Goal: Communication & Community: Connect with others

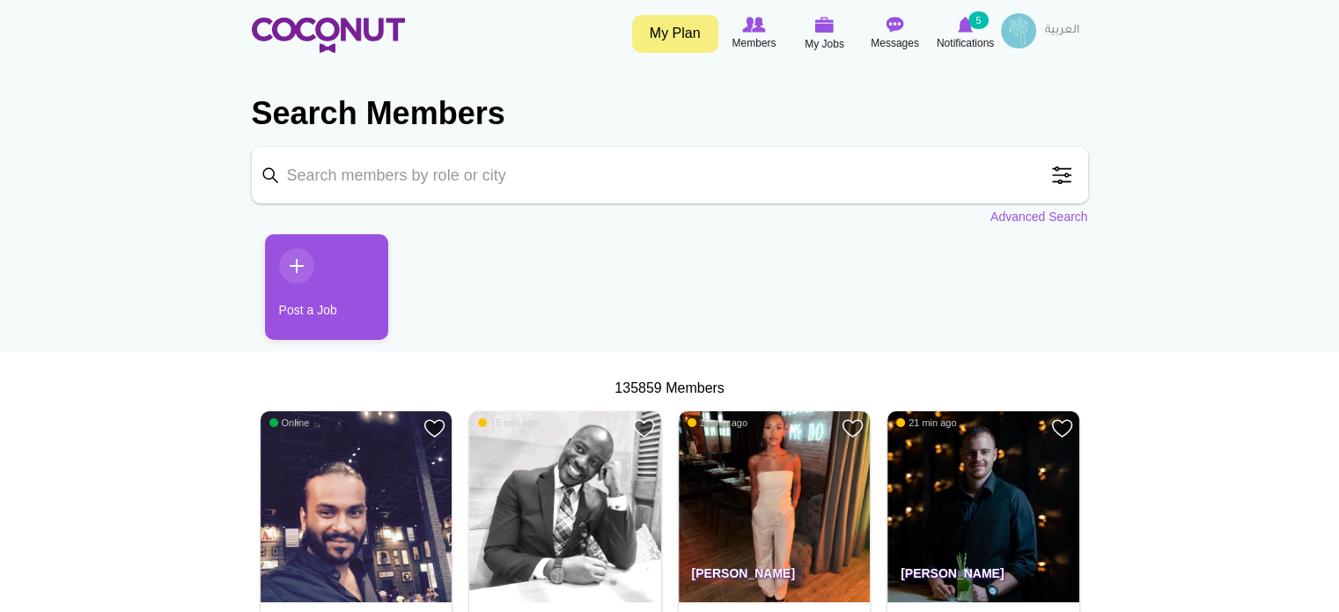
click at [899, 187] on input "Keyword" at bounding box center [670, 175] width 837 height 56
click at [991, 220] on link "Advanced Search" at bounding box center [1040, 217] width 98 height 18
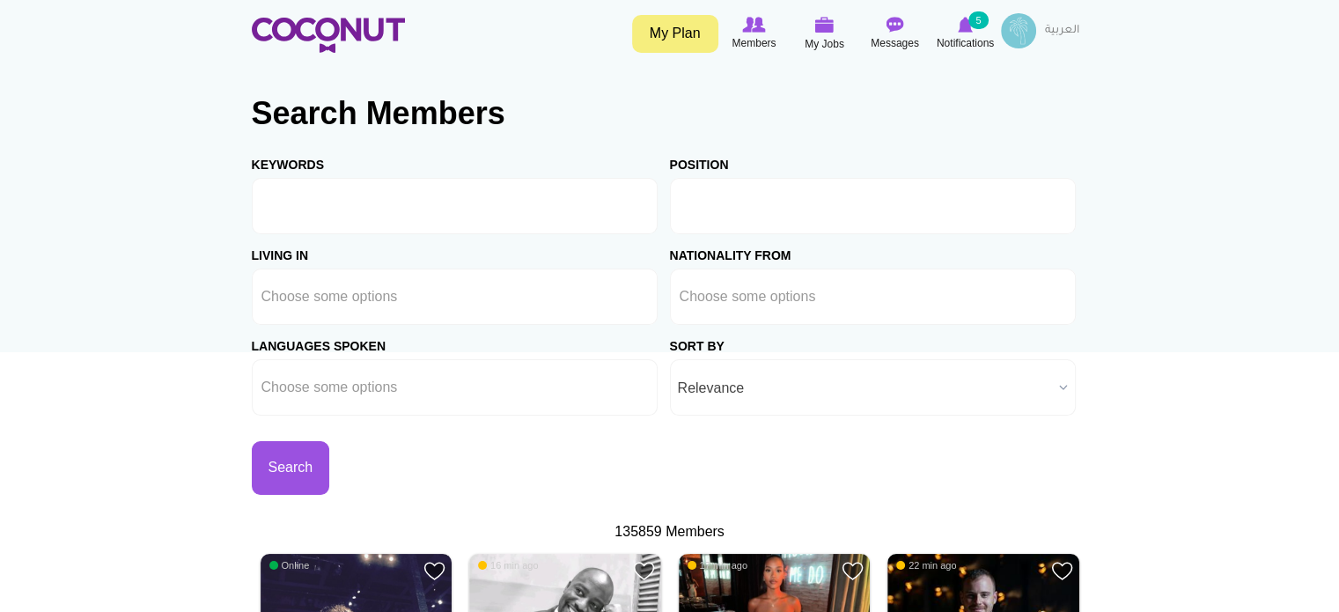
click at [754, 210] on input "text" at bounding box center [759, 206] width 158 height 16
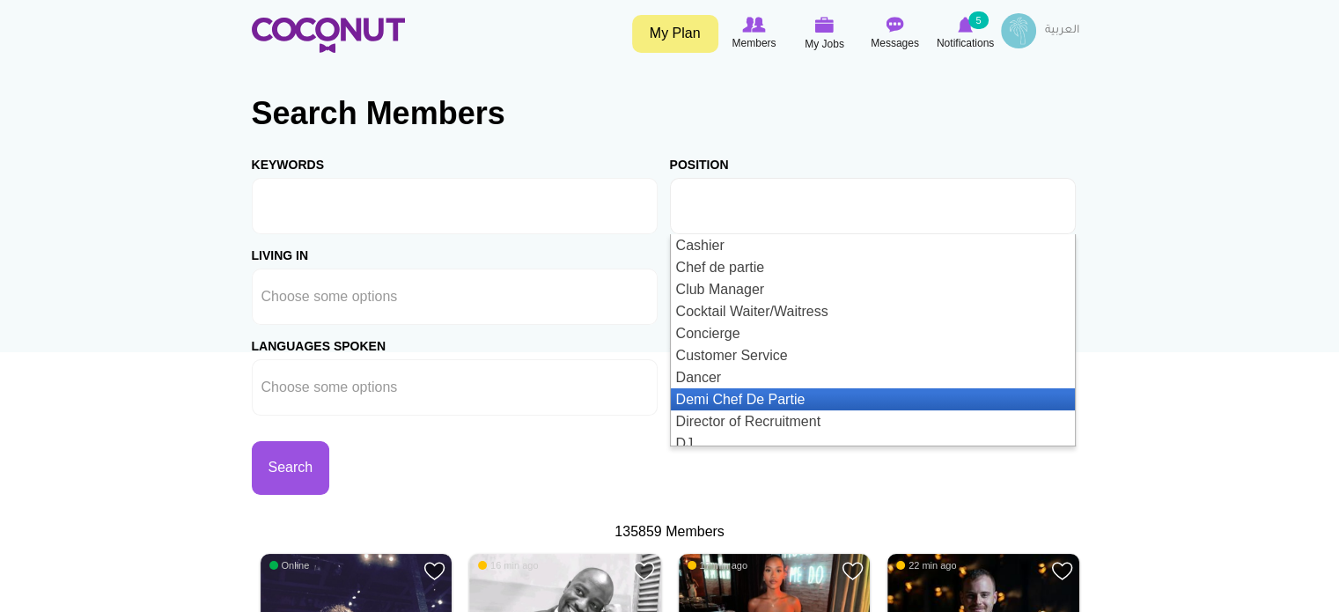
scroll to position [616, 0]
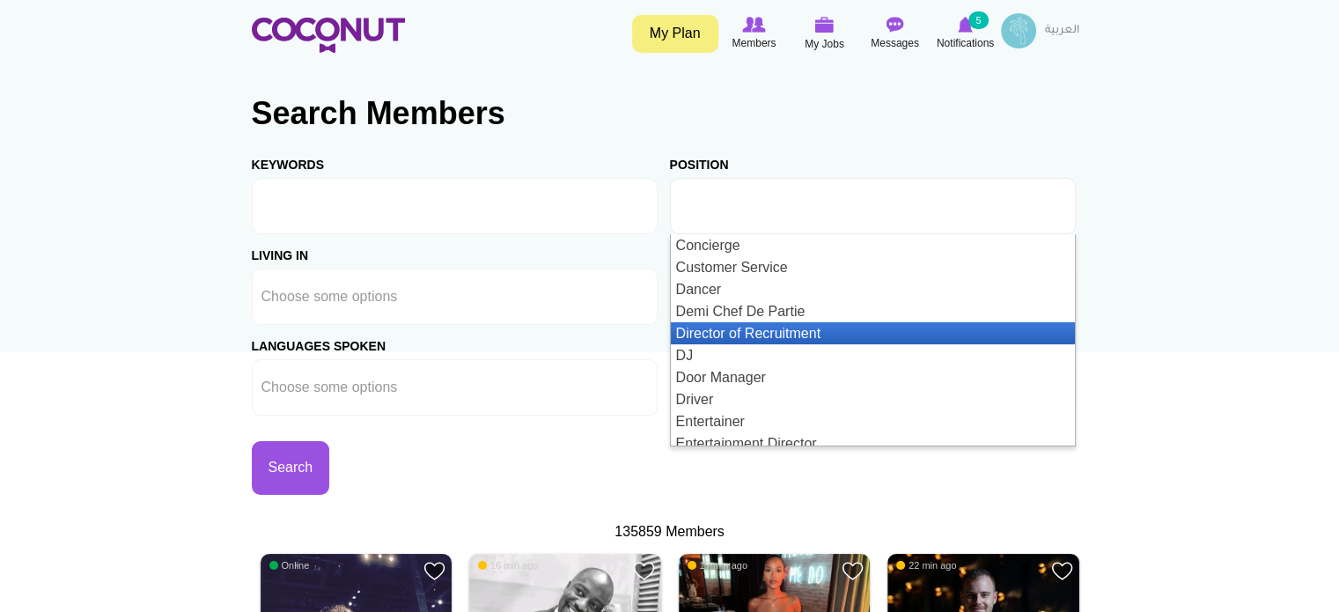
click at [840, 333] on li "Director of Recruitment" at bounding box center [873, 333] width 404 height 22
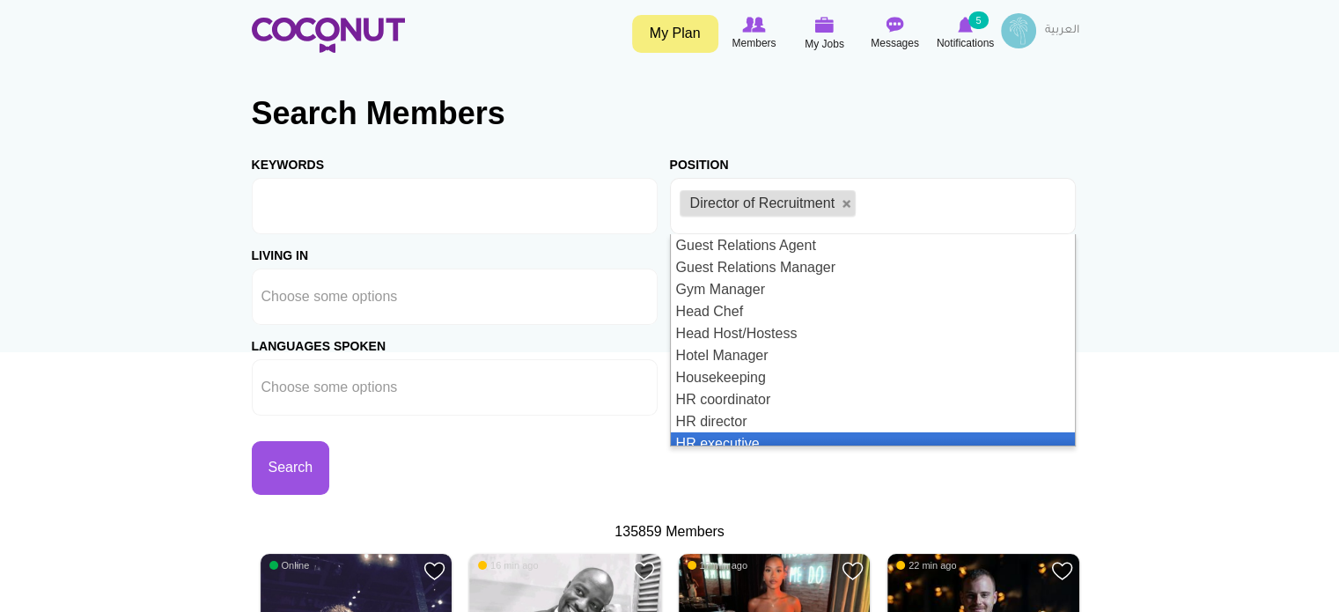
scroll to position [1145, 0]
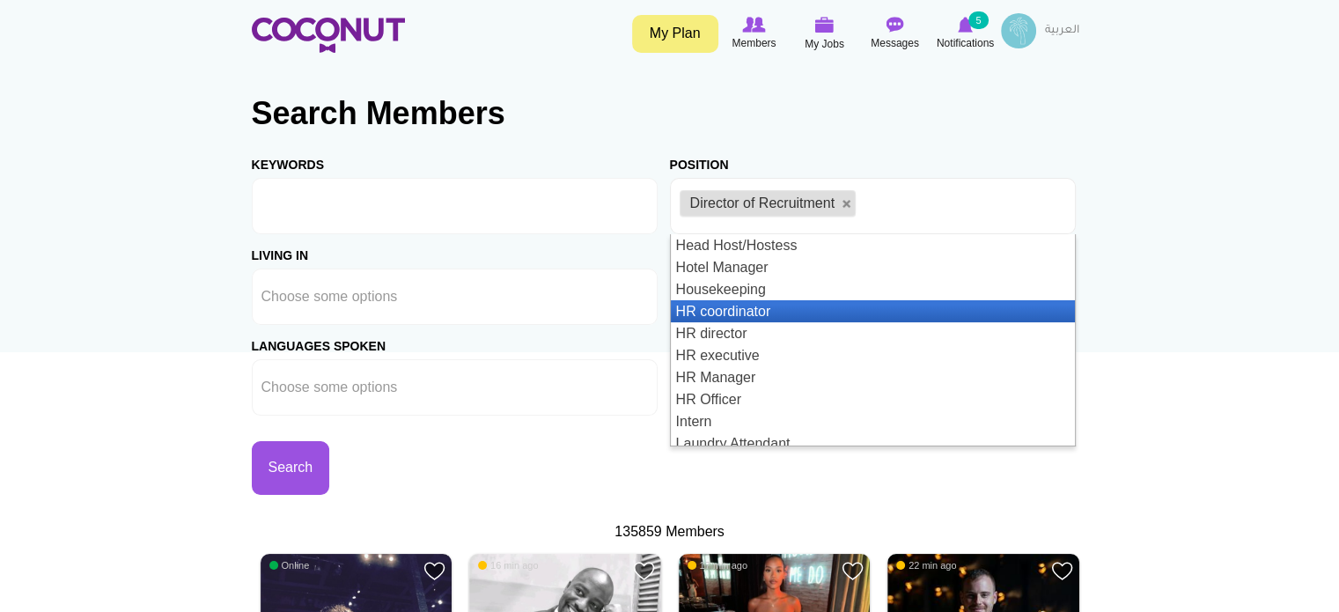
click at [809, 309] on li "HR coordinator" at bounding box center [873, 311] width 404 height 22
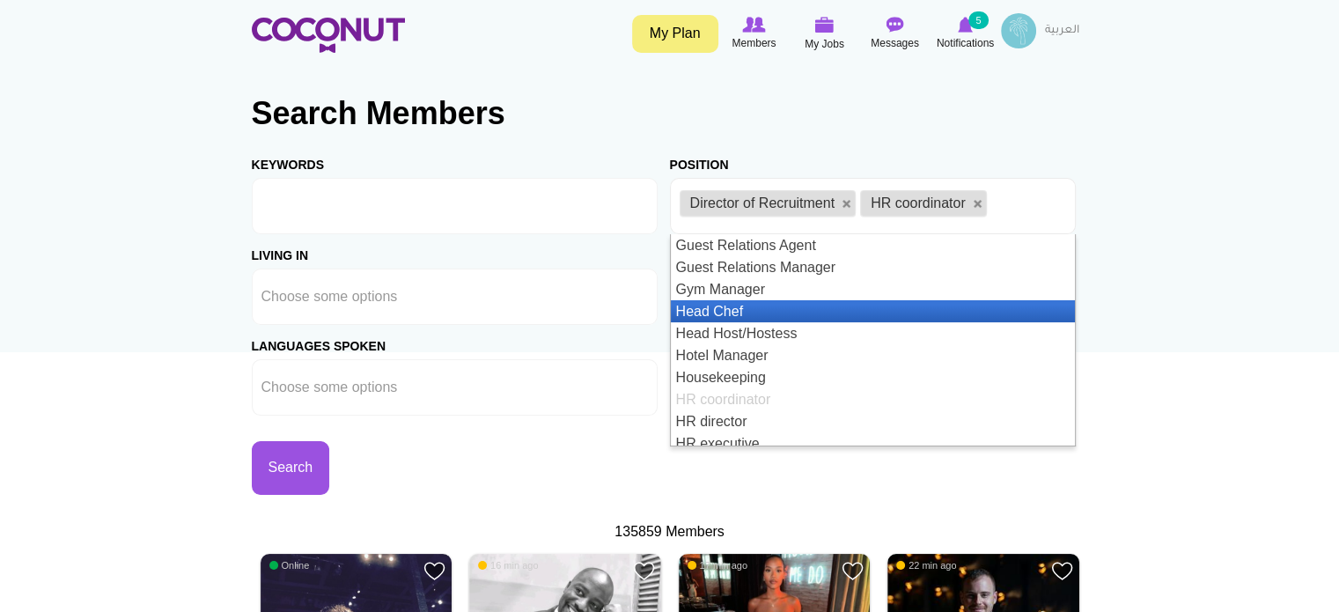
scroll to position [1233, 0]
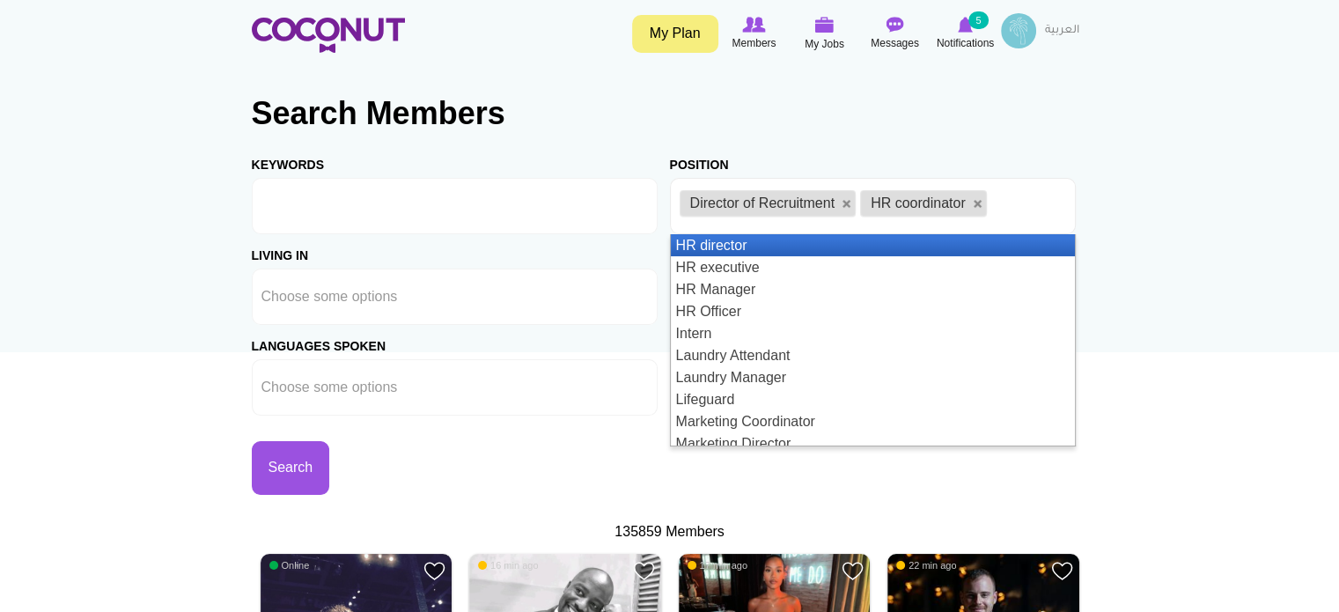
click at [817, 247] on li "HR director" at bounding box center [873, 245] width 404 height 22
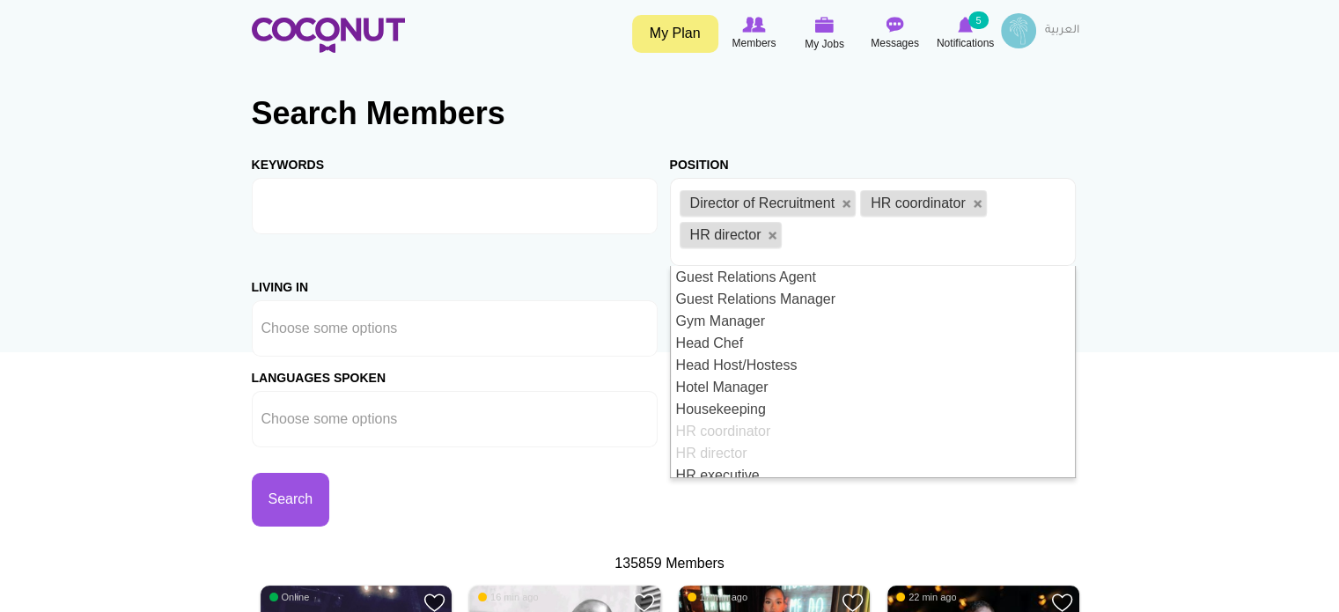
scroll to position [1145, 0]
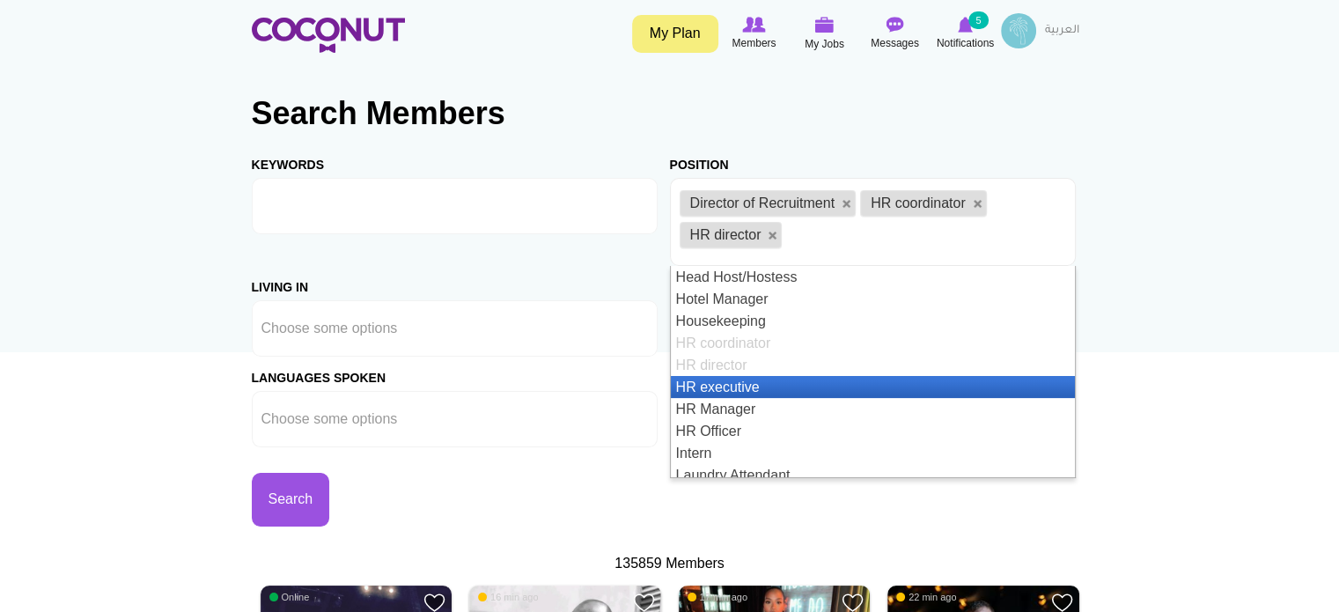
click at [764, 380] on li "HR executive" at bounding box center [873, 387] width 404 height 22
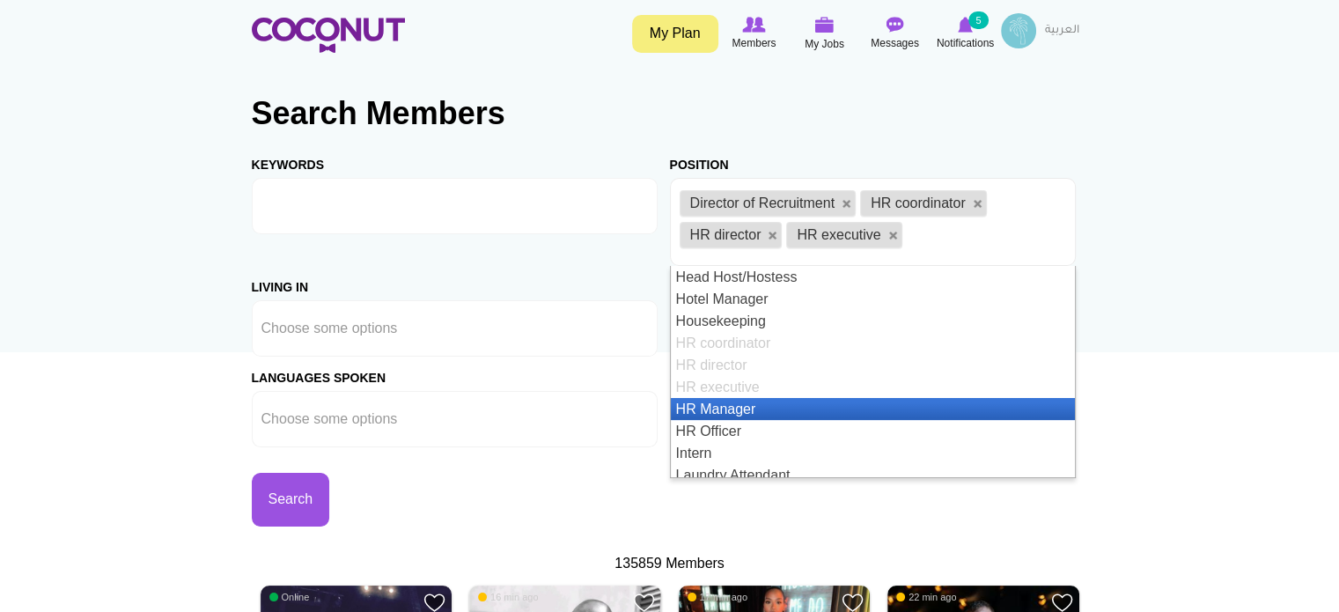
click at [764, 402] on li "HR Manager" at bounding box center [873, 409] width 404 height 22
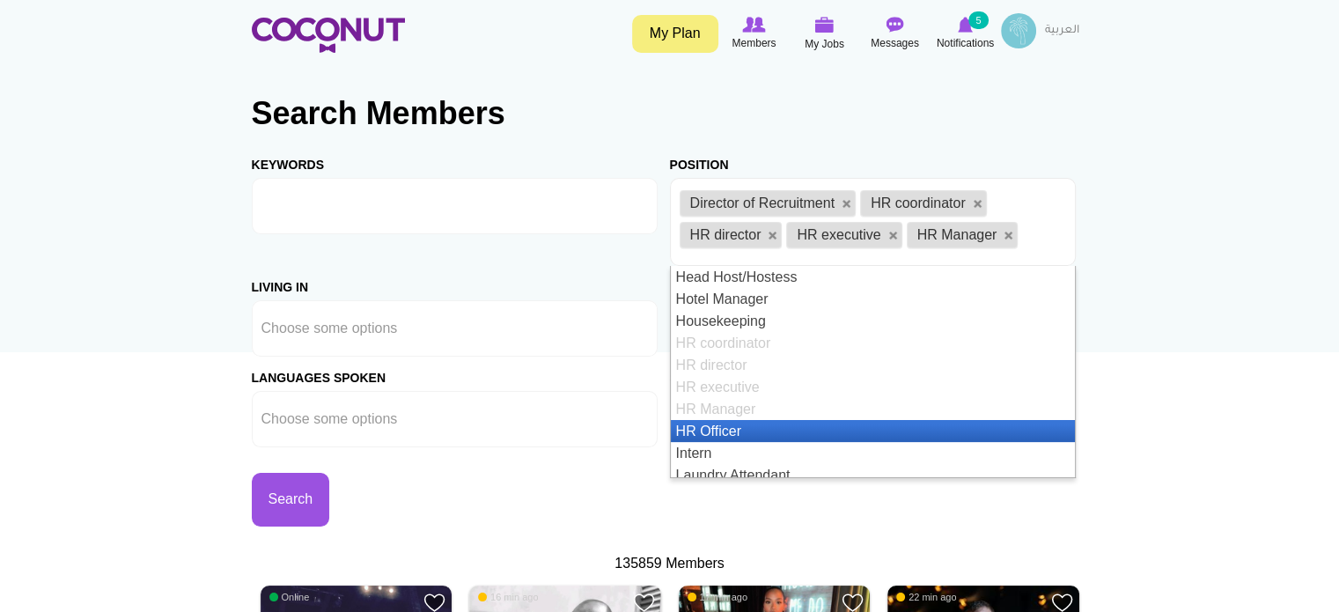
click at [757, 430] on li "HR Officer" at bounding box center [873, 431] width 404 height 22
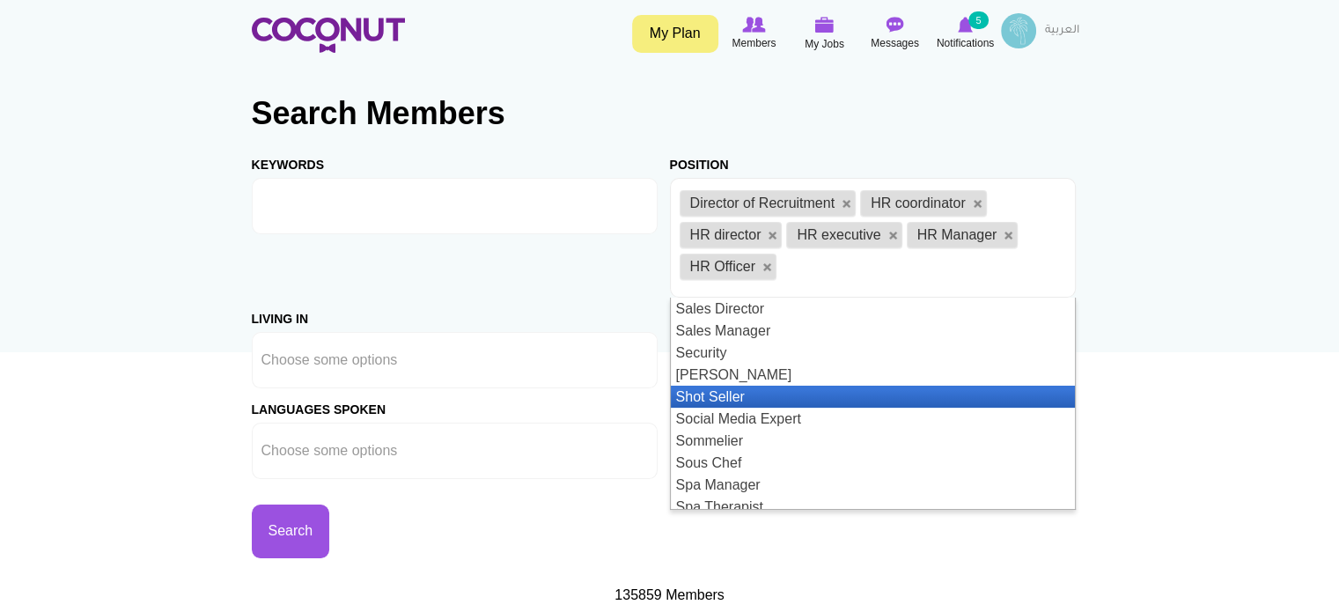
scroll to position [1990, 0]
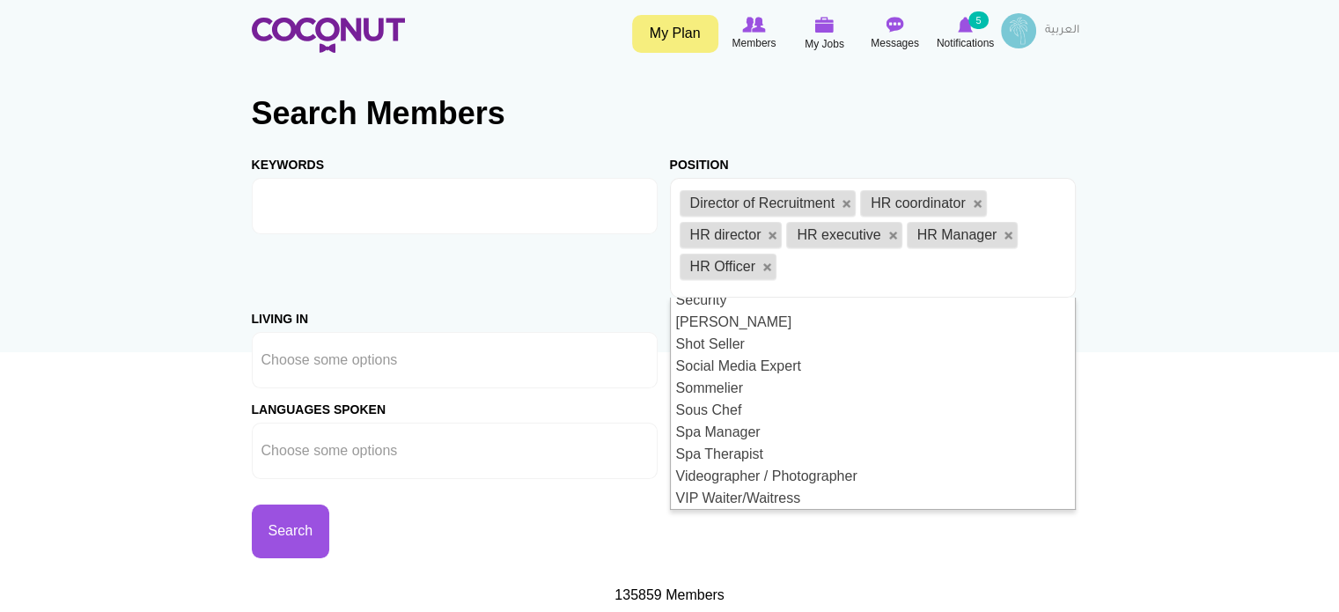
click at [649, 408] on div "Languages Spoken Abkhazian Afar Afrikaans Akan Albanian Amharic Arabic Armenian…" at bounding box center [461, 433] width 418 height 91
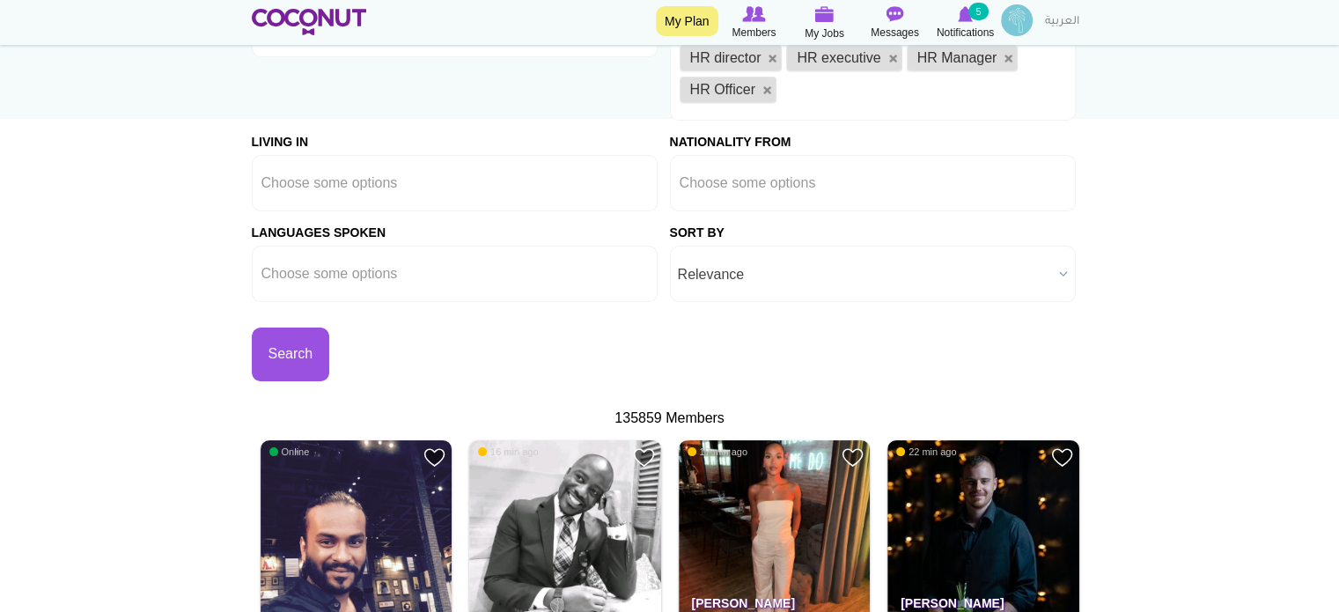
scroll to position [264, 0]
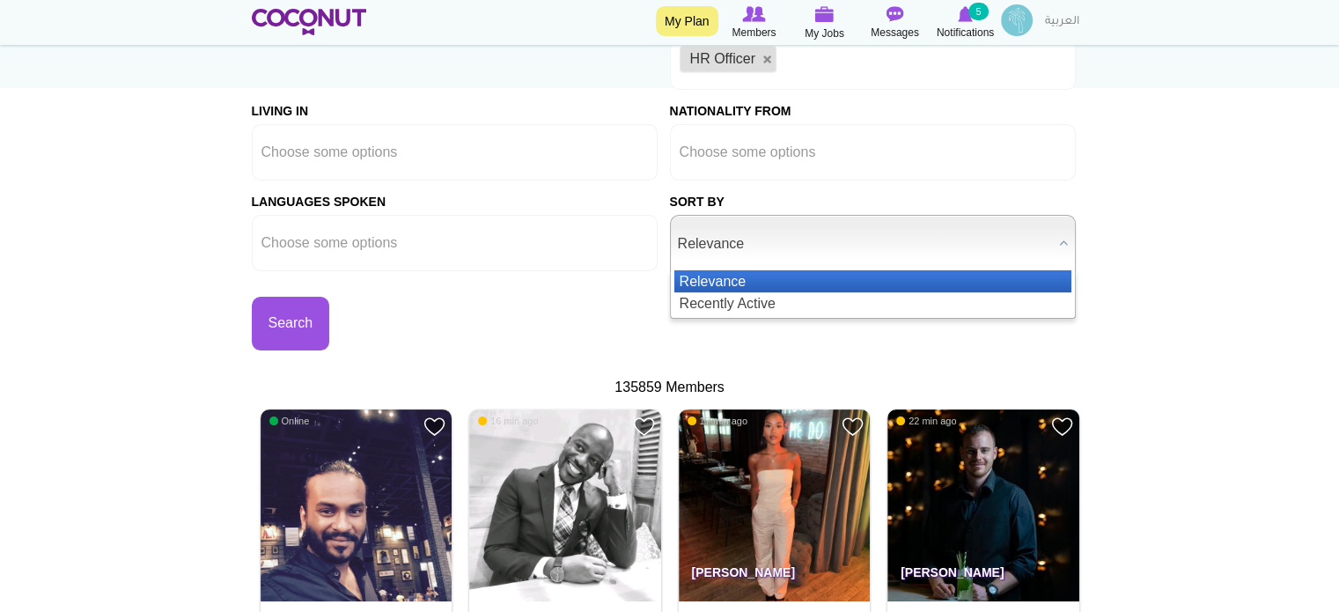
click at [771, 245] on span "Relevance" at bounding box center [865, 244] width 374 height 56
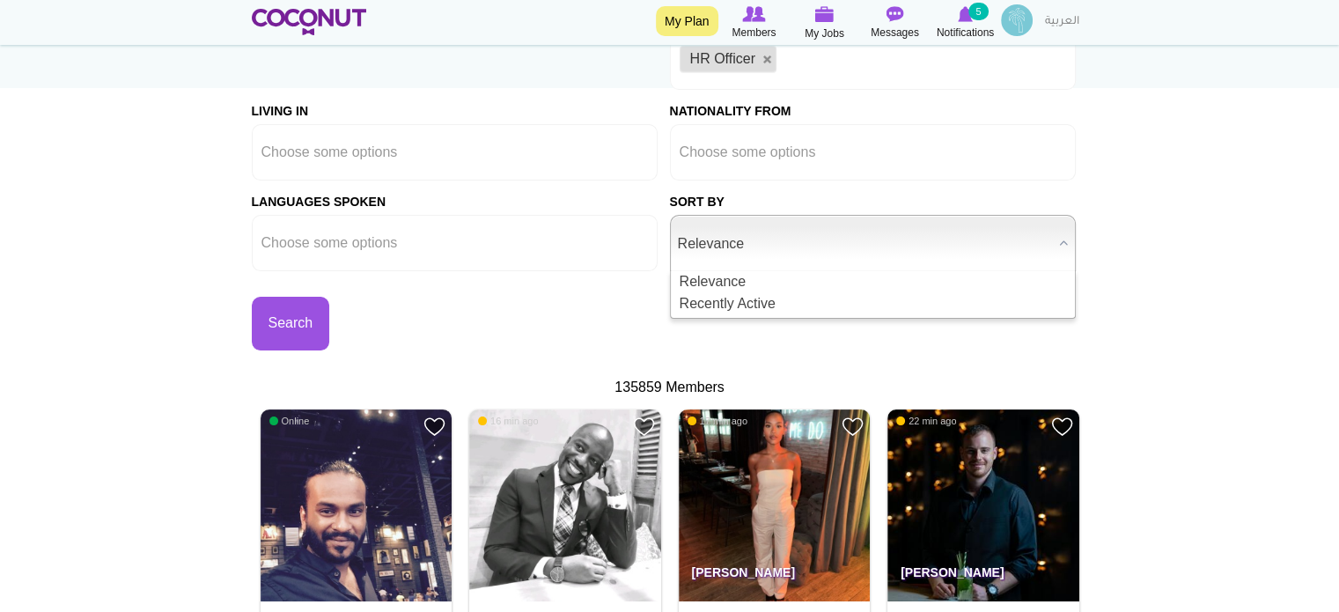
click at [642, 272] on div "Search" at bounding box center [461, 310] width 418 height 79
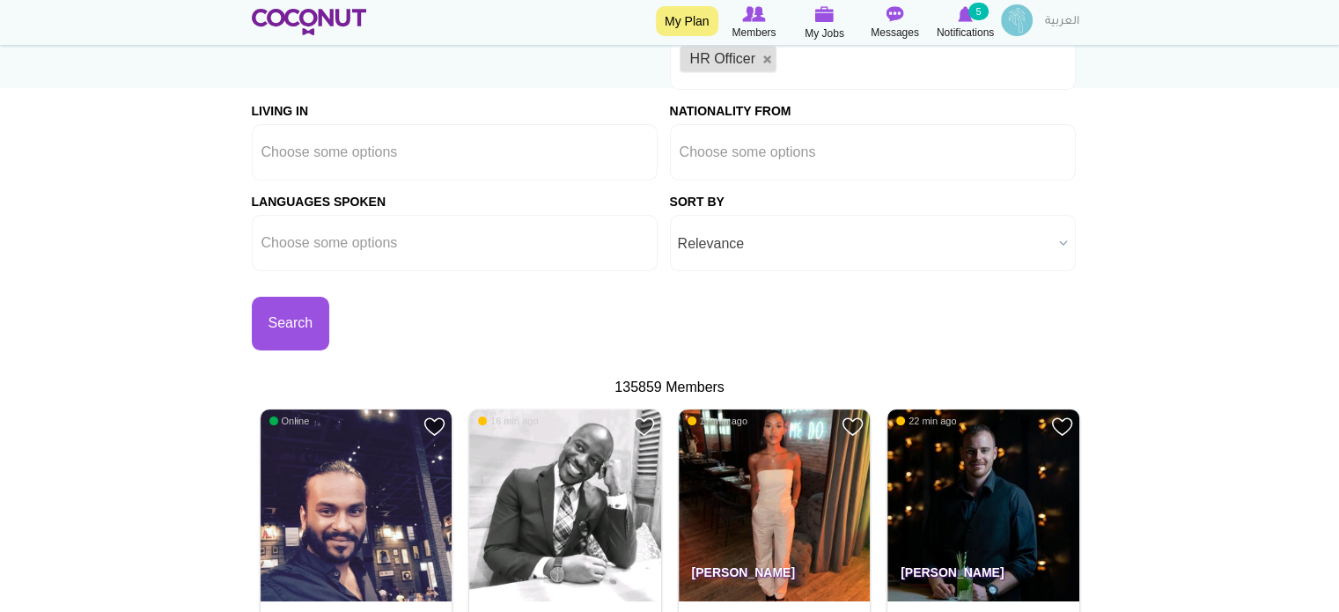
click at [714, 239] on span "Relevance" at bounding box center [865, 244] width 374 height 56
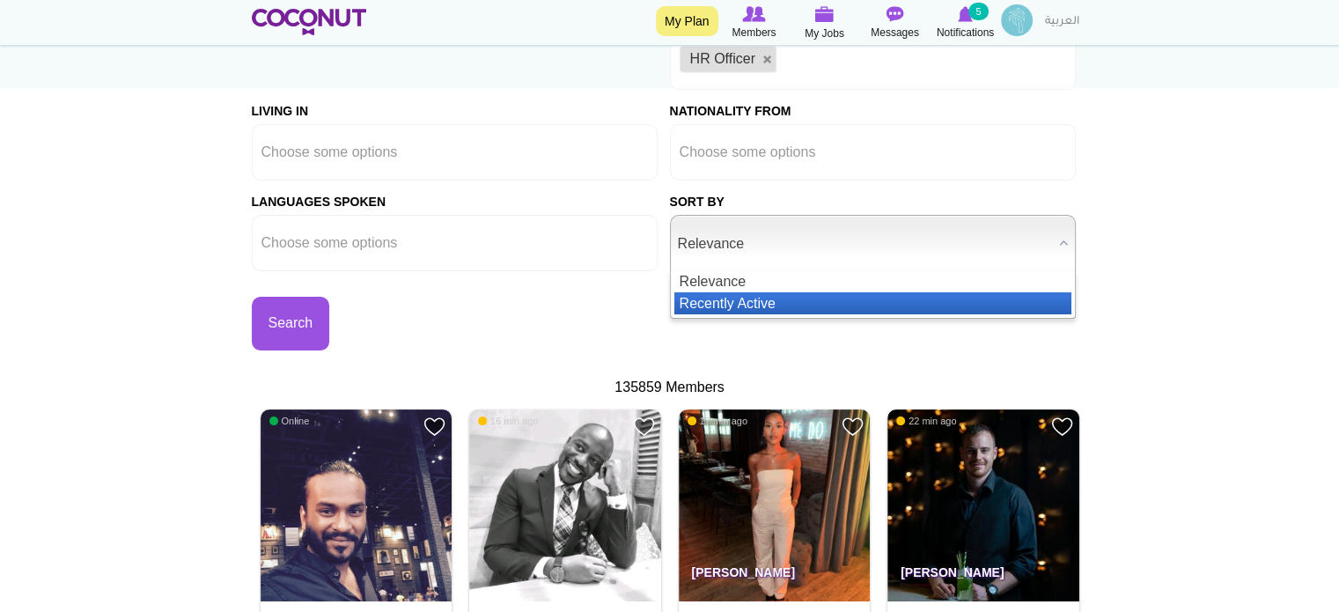
click at [714, 300] on li "Recently Active" at bounding box center [872, 303] width 397 height 22
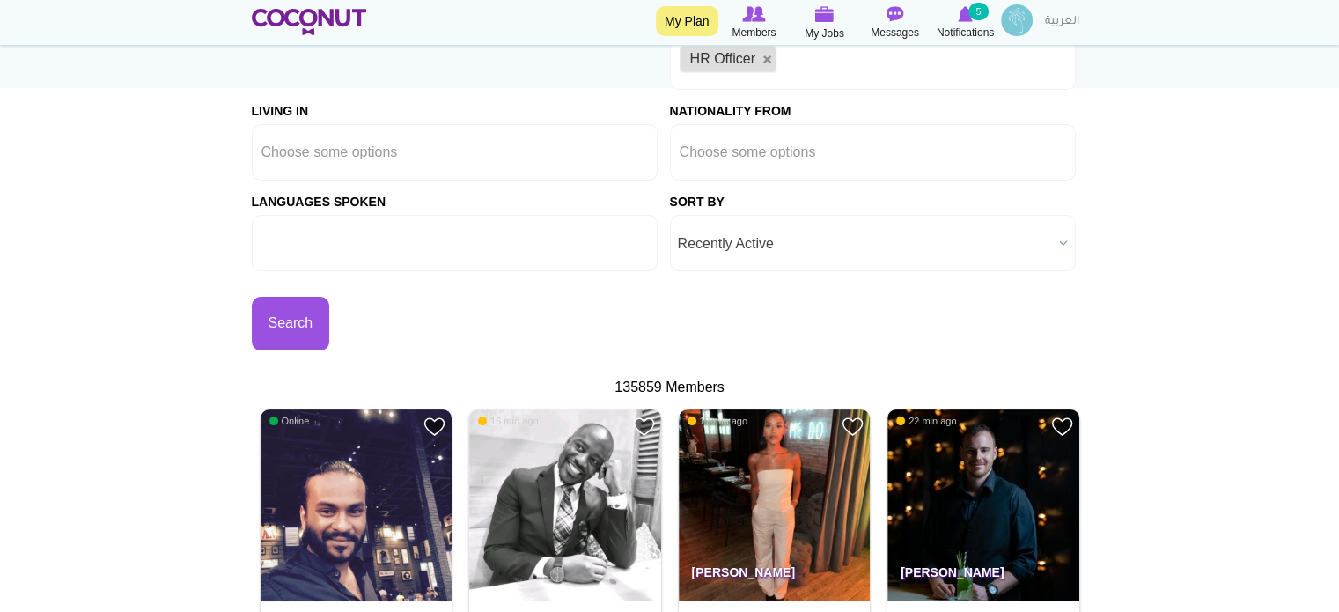
click at [637, 269] on ul at bounding box center [455, 243] width 406 height 56
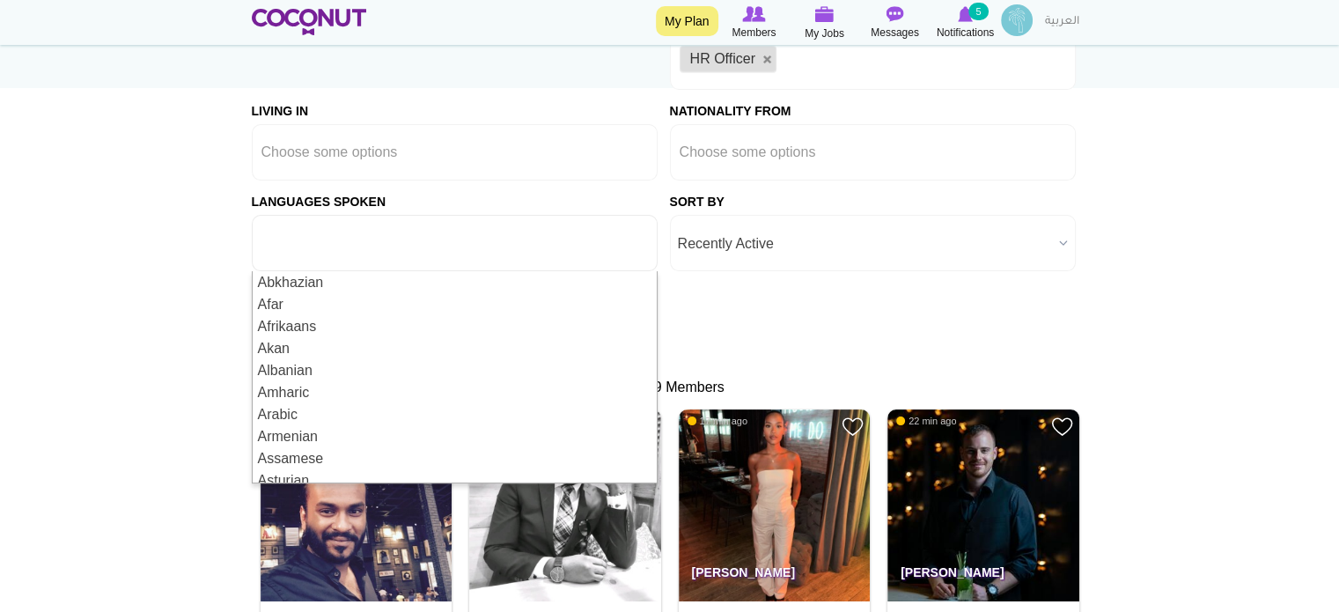
type input "Choose some options"
click at [659, 217] on div "Languages Spoken Abkhazian Afar Afrikaans Akan Albanian Amharic Arabic Armenian…" at bounding box center [461, 226] width 418 height 91
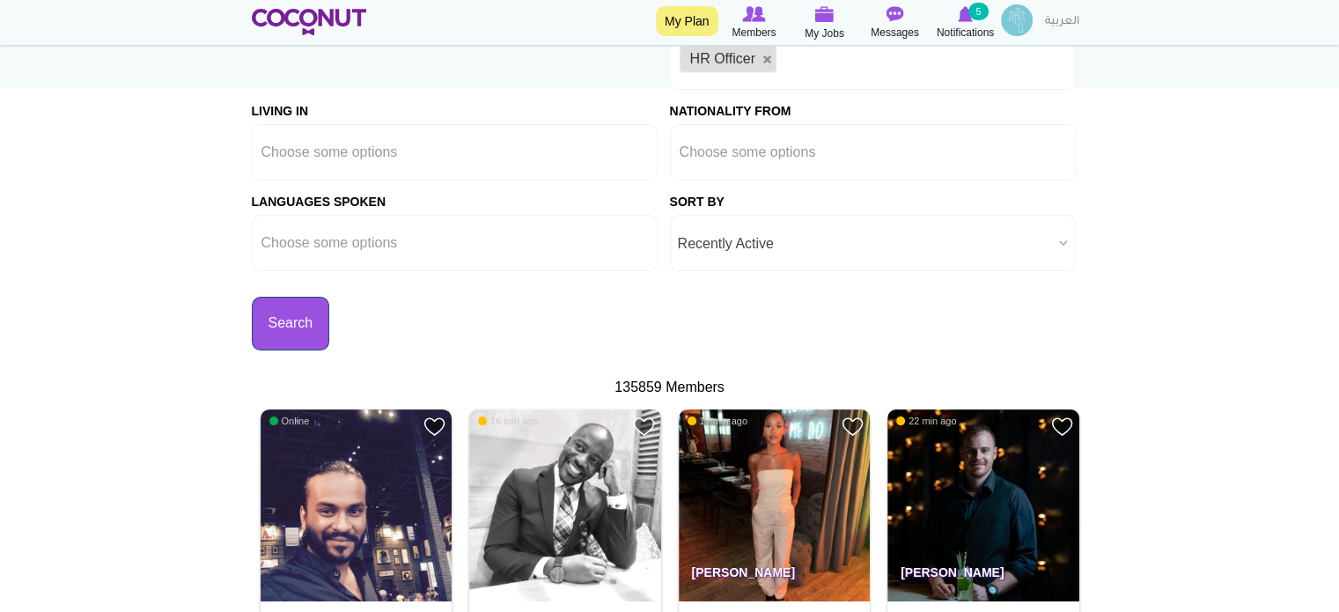
click at [300, 322] on button "Search" at bounding box center [291, 324] width 78 height 54
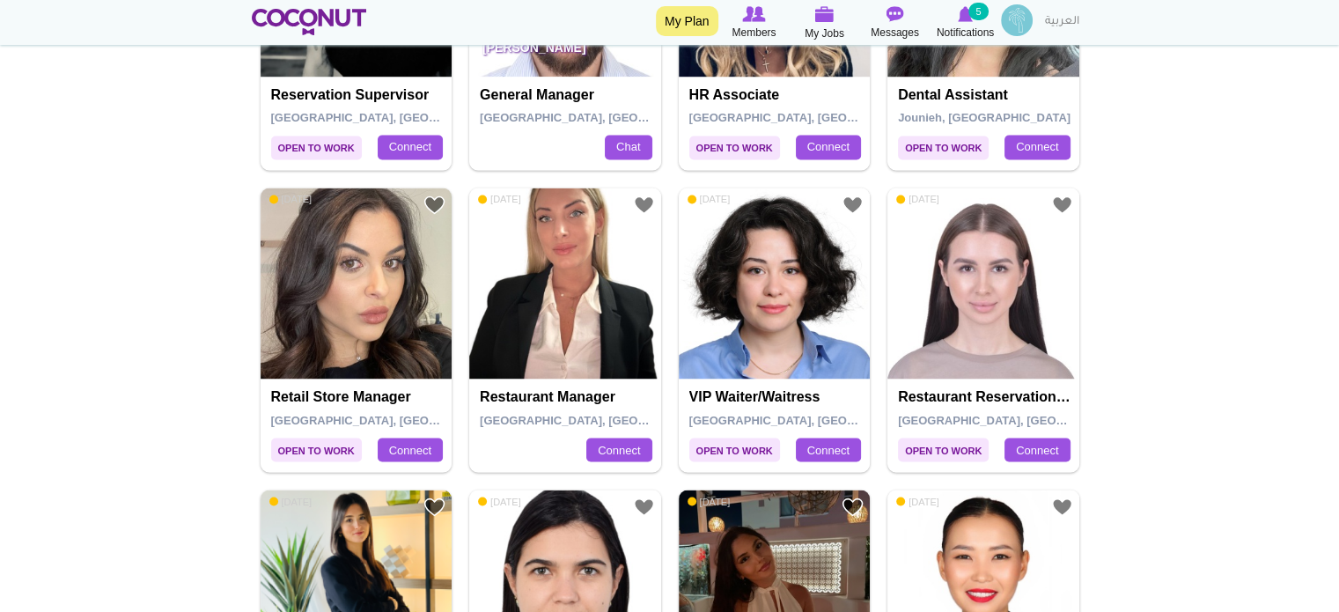
scroll to position [3170, 0]
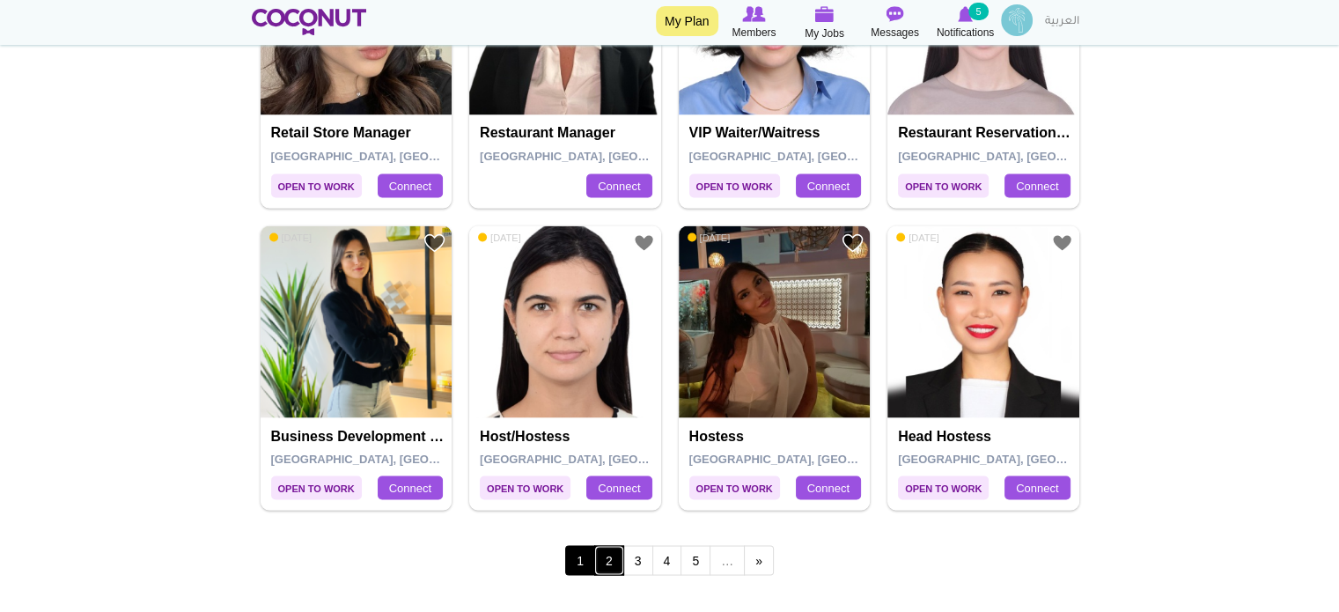
click at [616, 559] on link "2" at bounding box center [609, 560] width 30 height 30
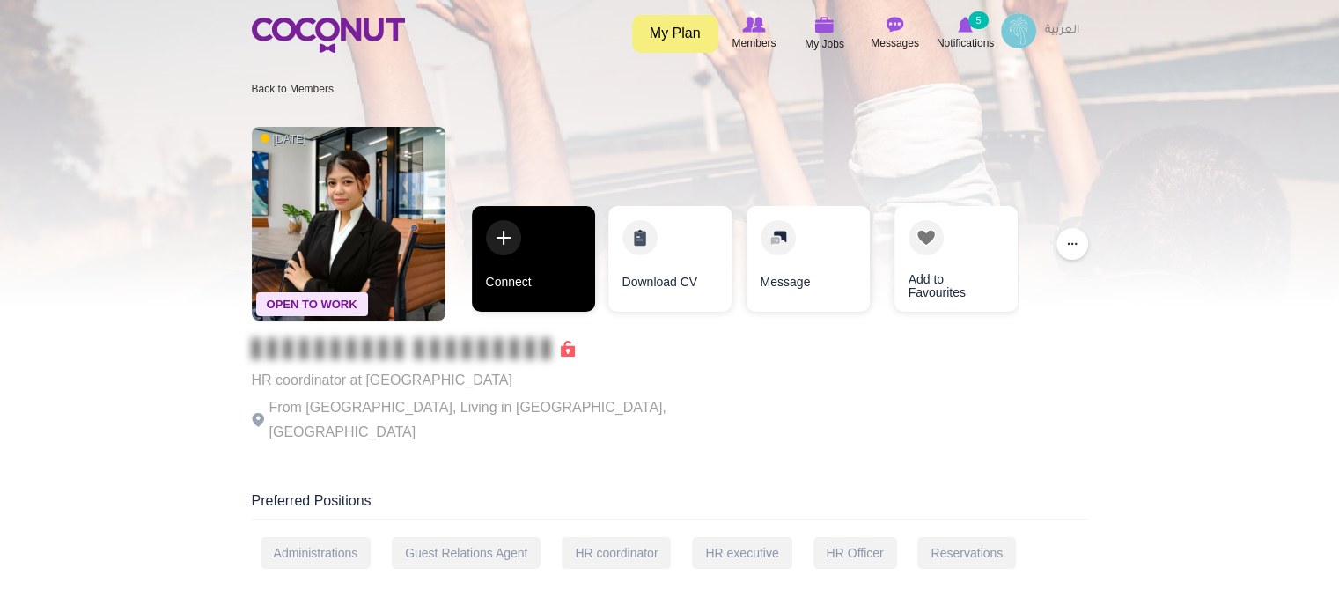
click at [514, 287] on link "Connect" at bounding box center [533, 259] width 123 height 106
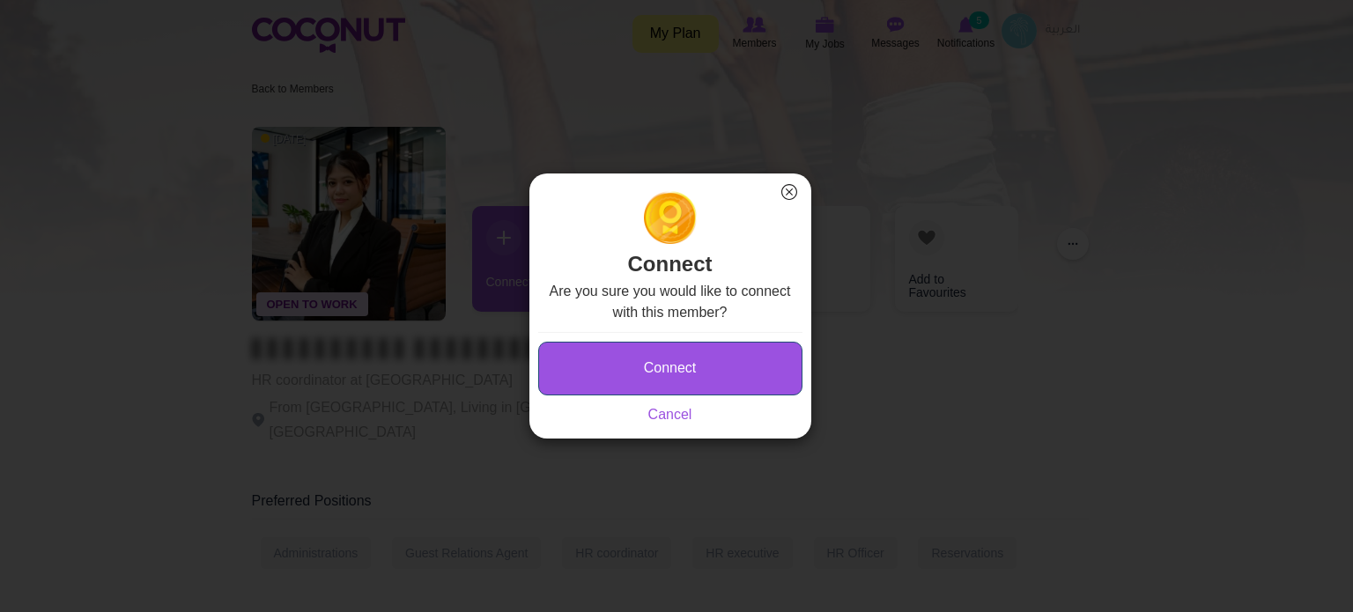
click at [628, 349] on button "Connect" at bounding box center [670, 369] width 264 height 54
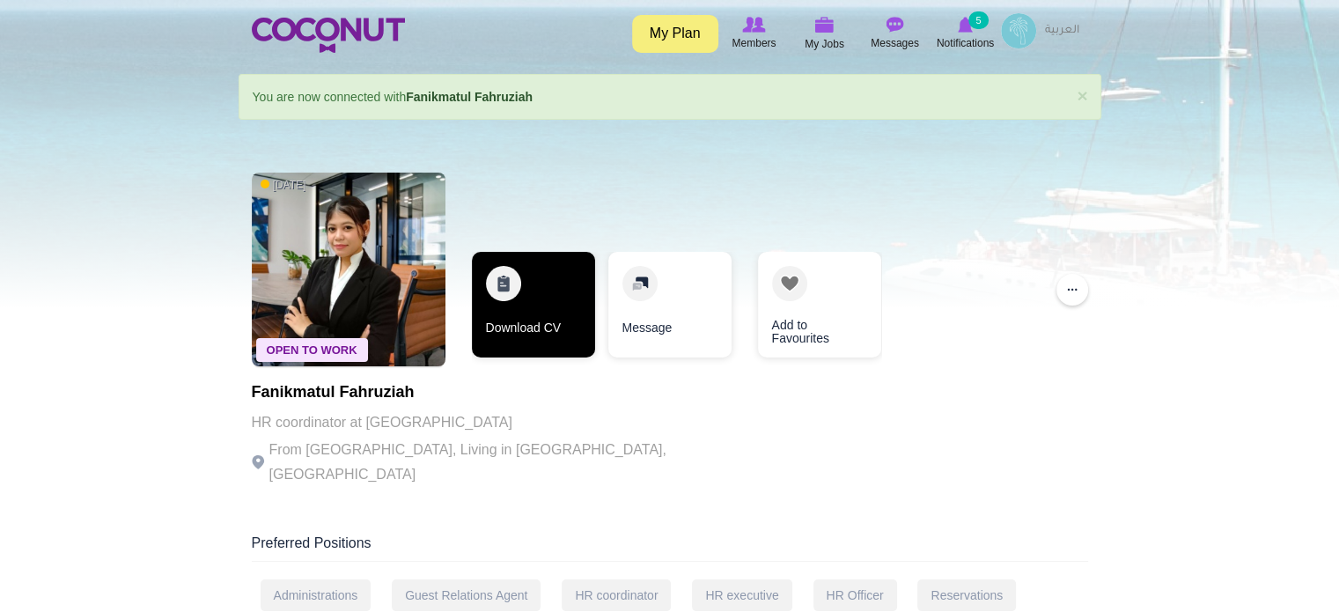
click at [561, 302] on link "Download CV" at bounding box center [533, 305] width 123 height 106
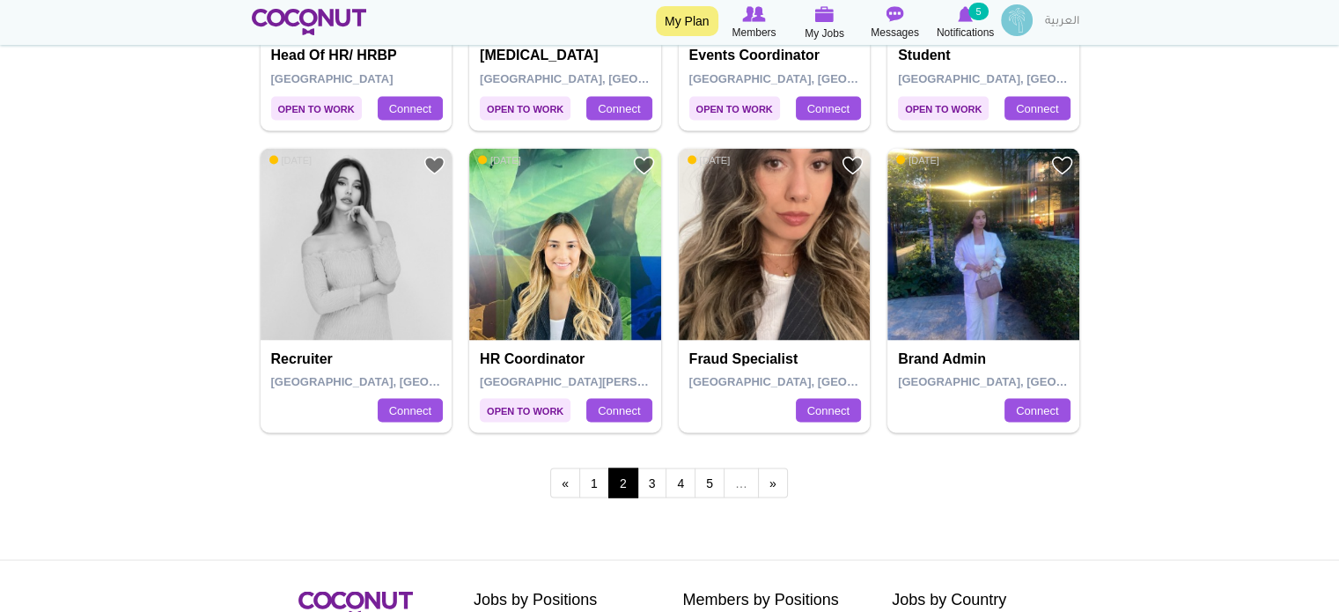
scroll to position [3258, 0]
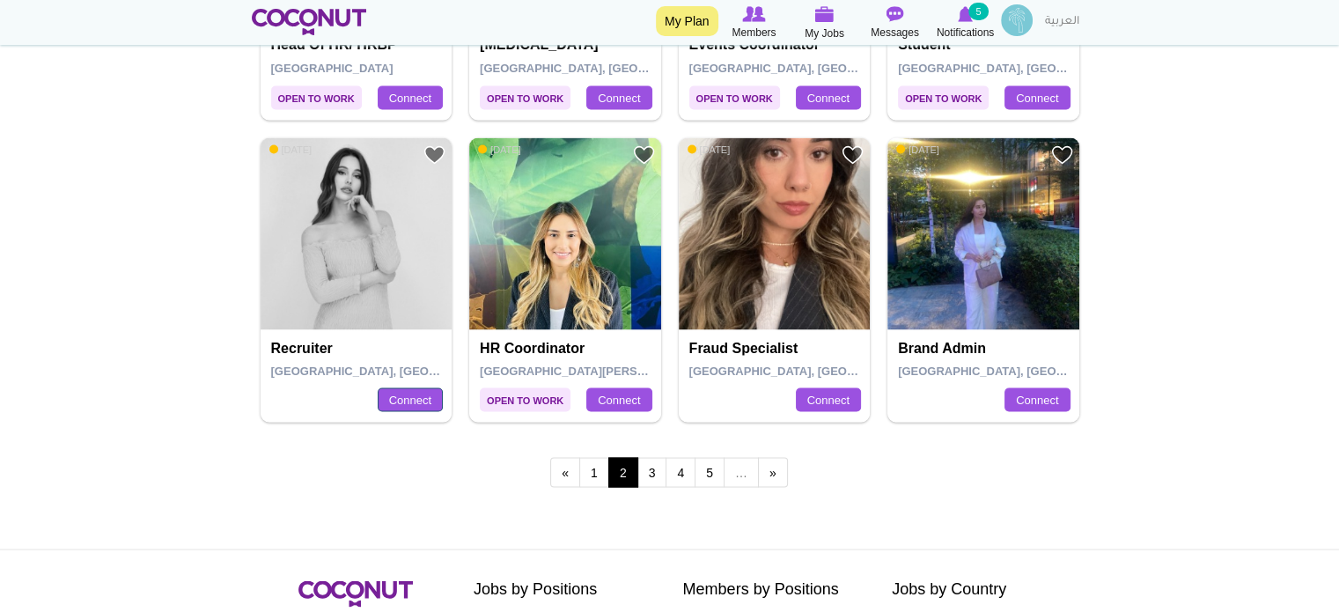
click at [405, 394] on link "Connect" at bounding box center [410, 399] width 65 height 25
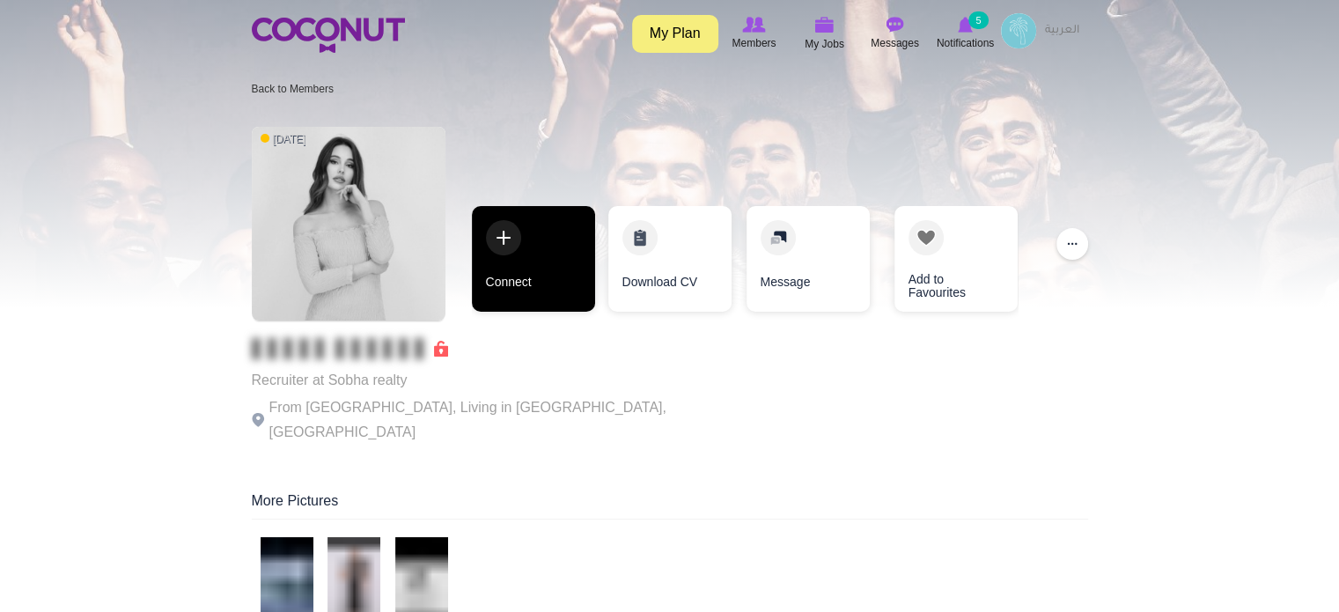
click at [551, 260] on link "Connect" at bounding box center [533, 259] width 123 height 106
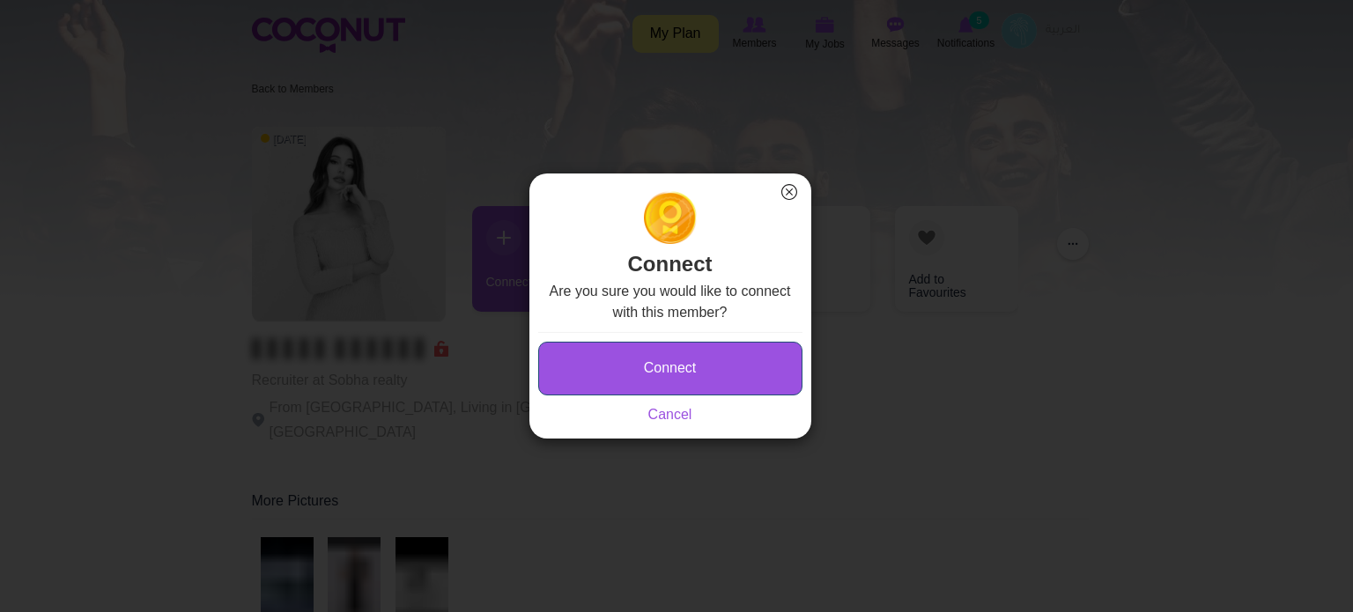
click at [630, 365] on button "Connect" at bounding box center [670, 369] width 264 height 54
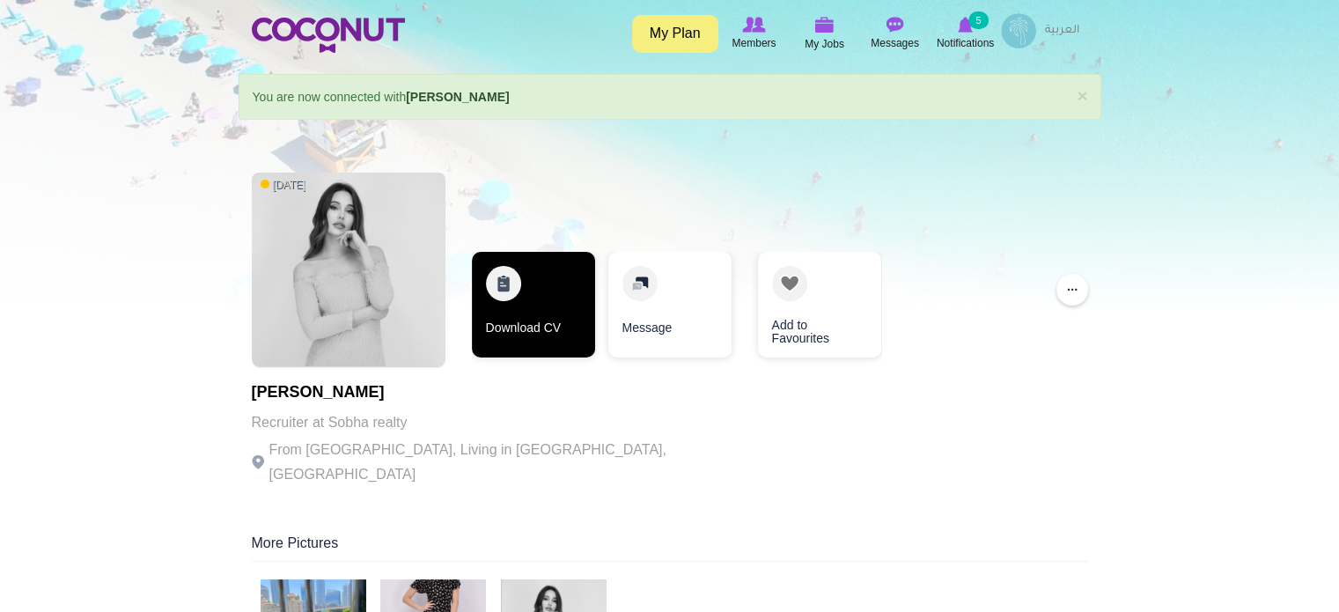
click at [527, 300] on link "Download CV" at bounding box center [533, 305] width 123 height 106
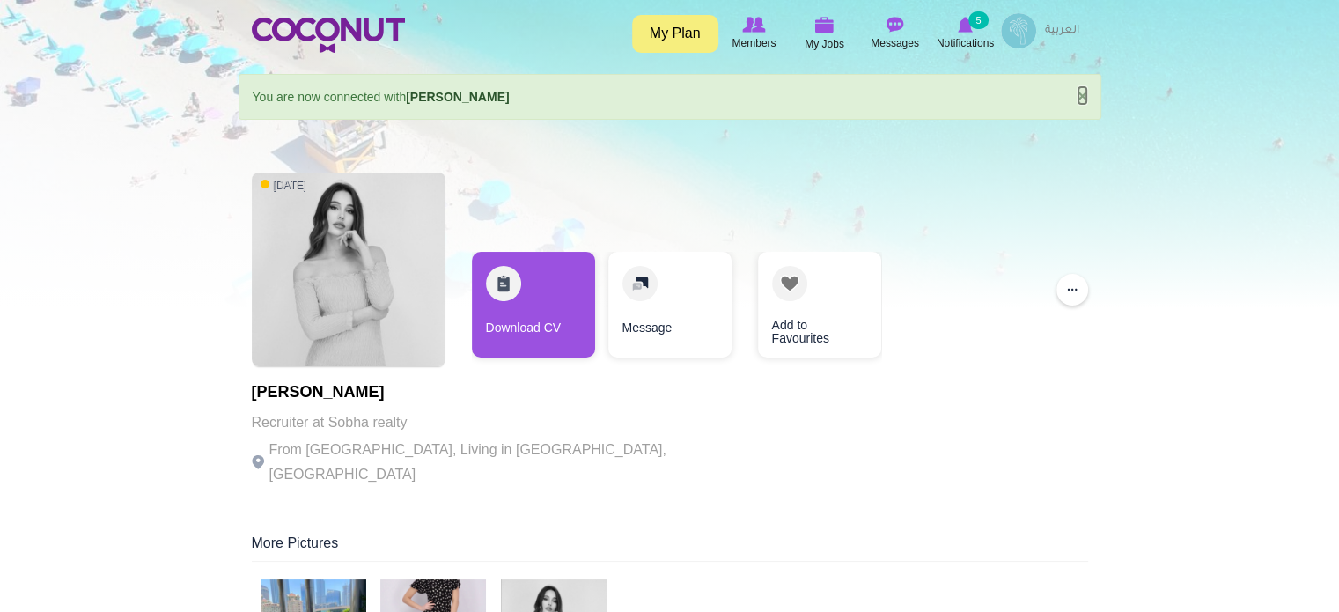
click at [1077, 92] on link "×" at bounding box center [1082, 95] width 11 height 18
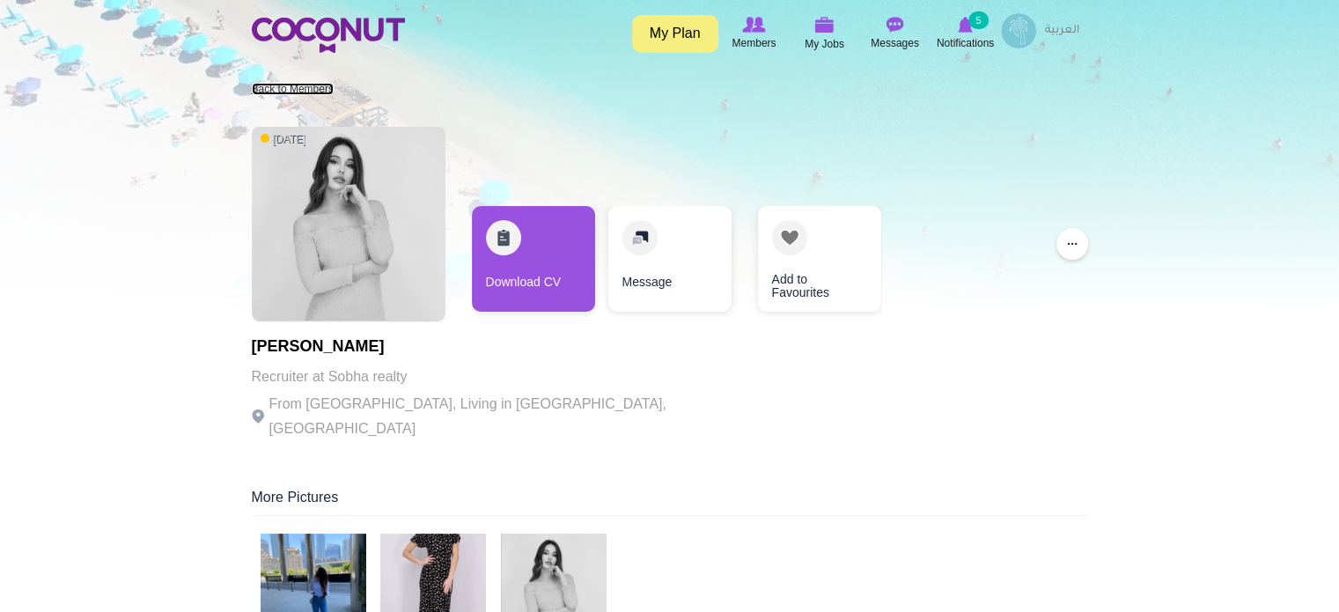
click at [276, 91] on link "Back to Members" at bounding box center [293, 89] width 82 height 12
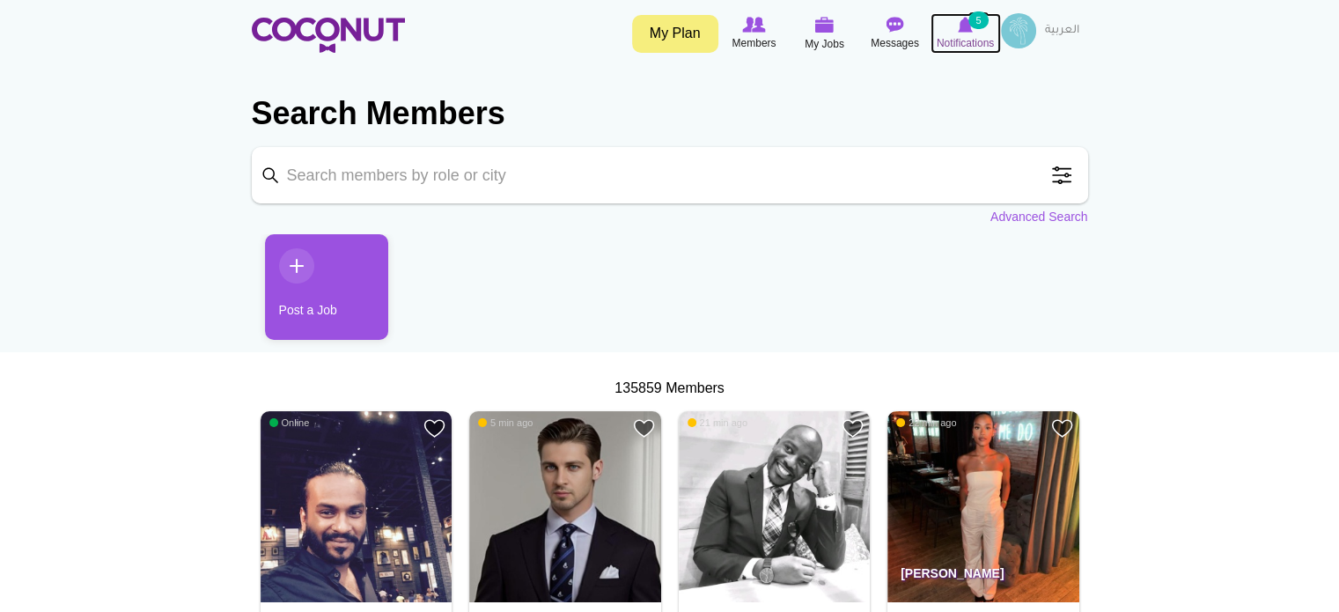
click at [961, 37] on span "Notifications" at bounding box center [965, 43] width 57 height 18
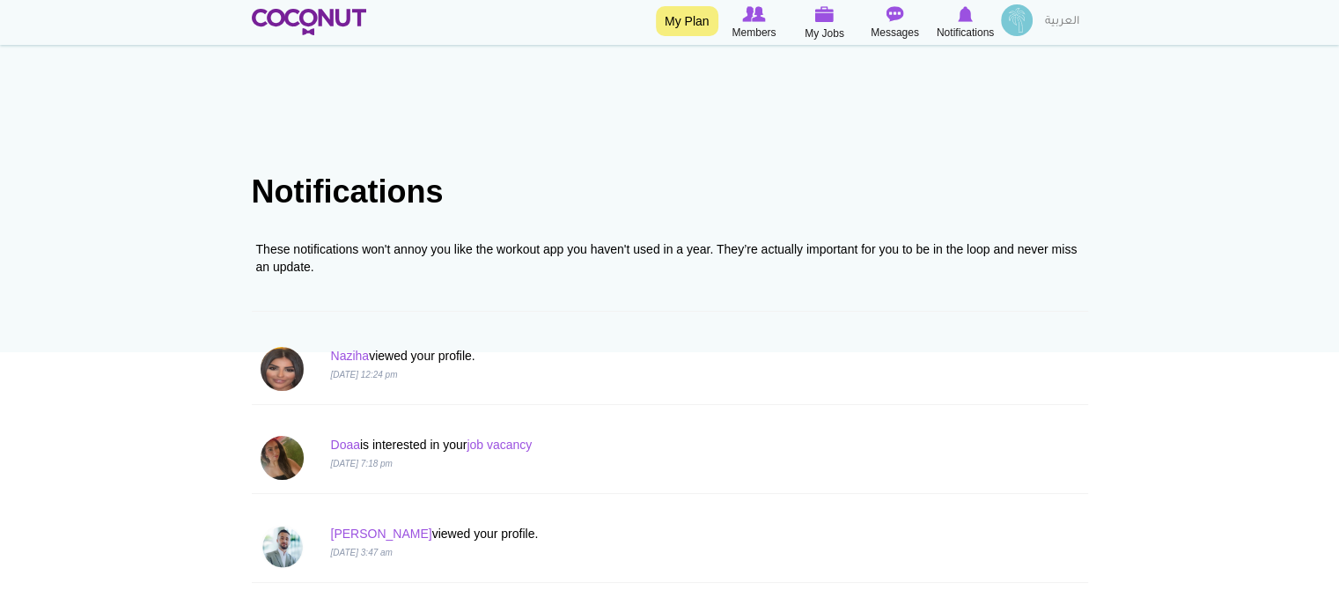
scroll to position [88, 0]
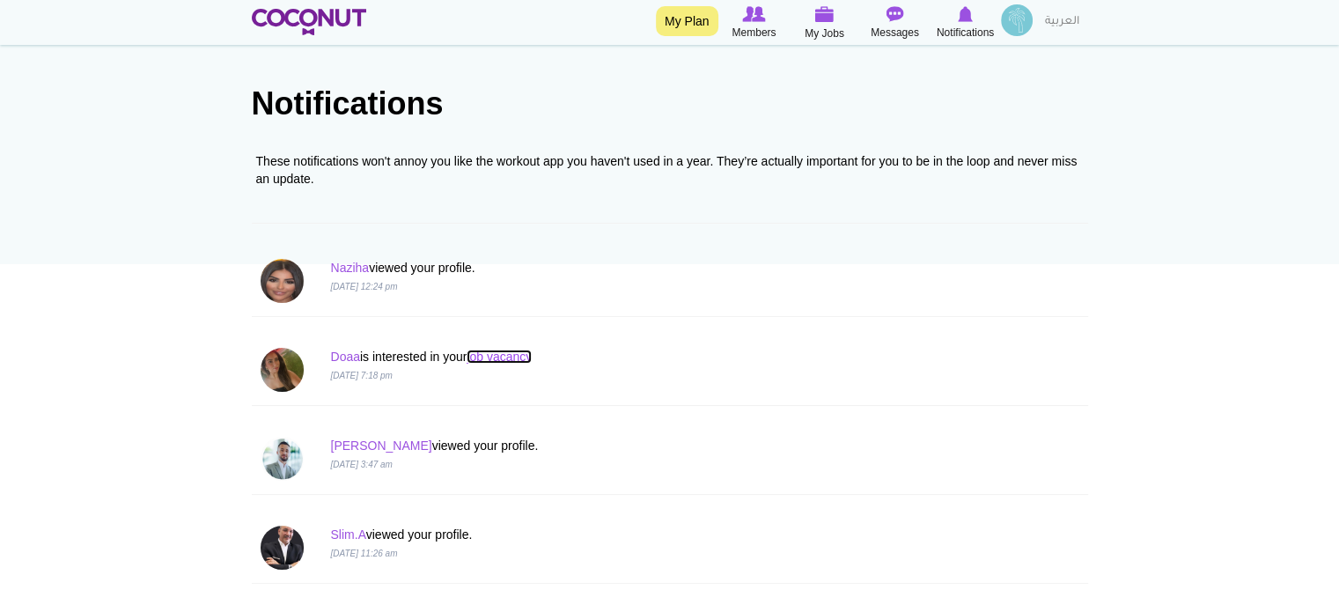
click at [515, 357] on link "job vacancy" at bounding box center [499, 357] width 65 height 14
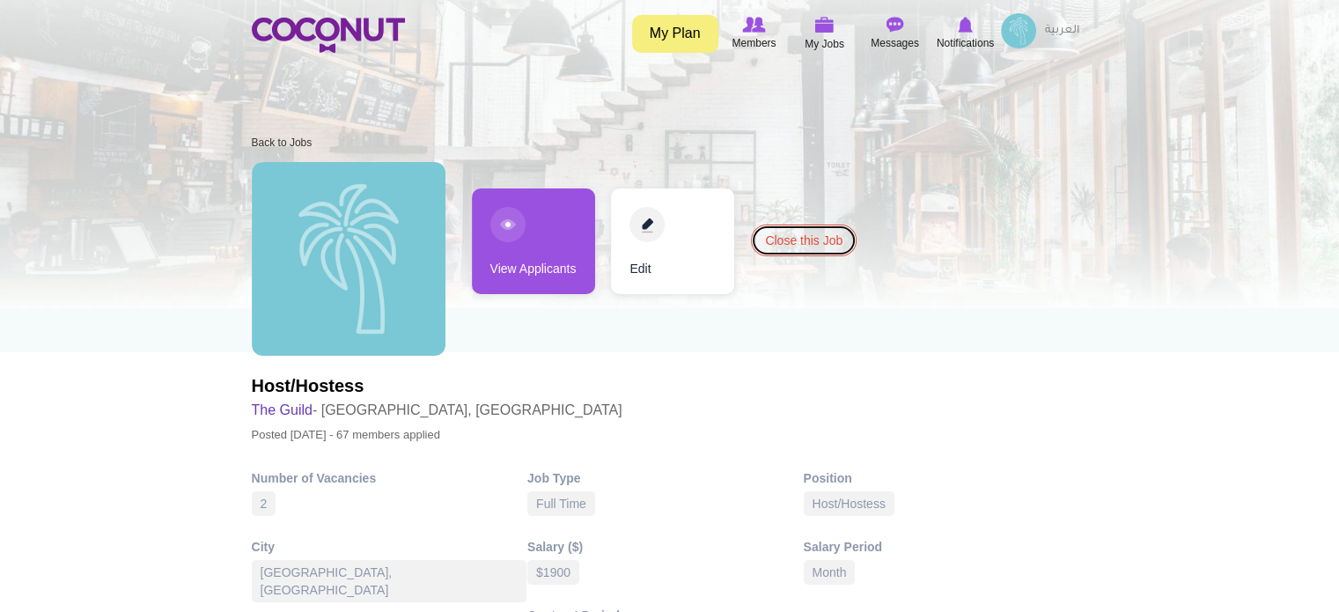
click at [810, 244] on link "Close this Job" at bounding box center [804, 241] width 106 height 32
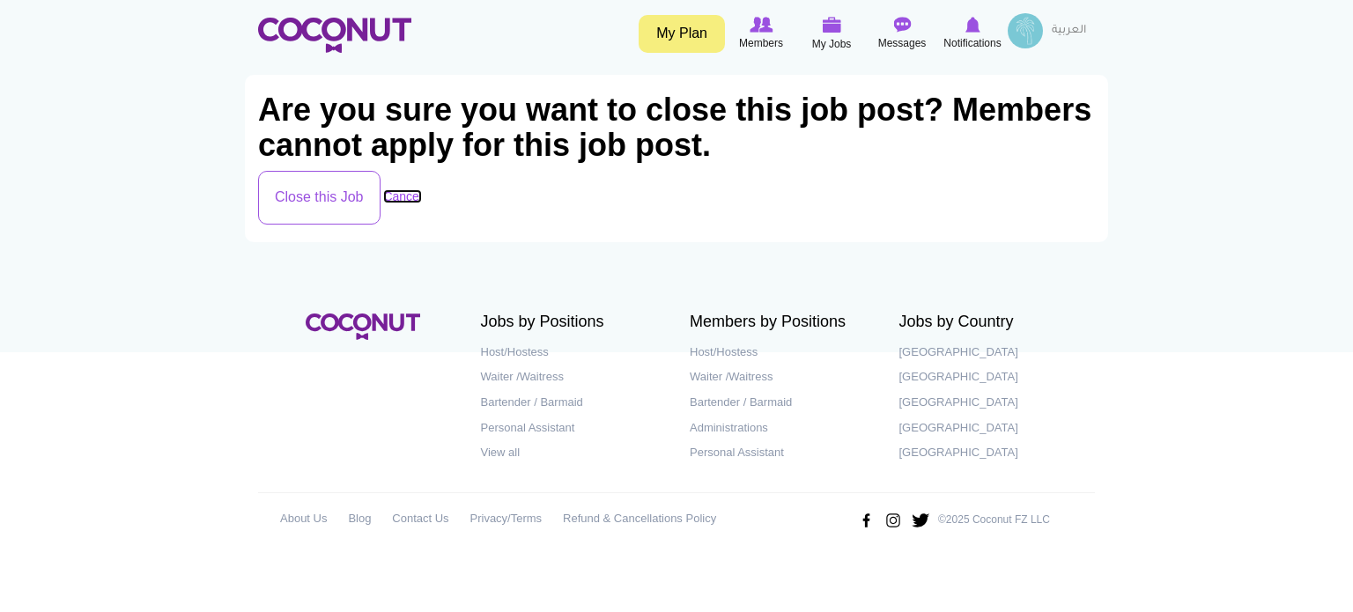
click at [414, 196] on link "Cancel" at bounding box center [402, 196] width 39 height 14
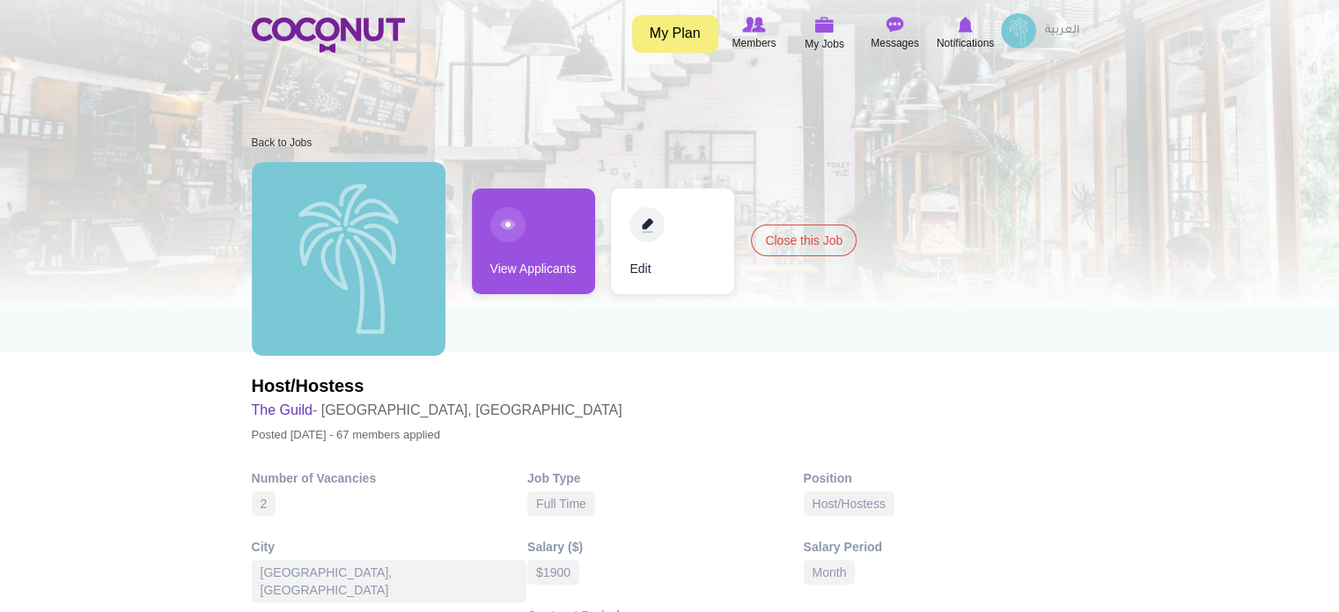
click at [549, 243] on link "View Applicants" at bounding box center [533, 241] width 123 height 106
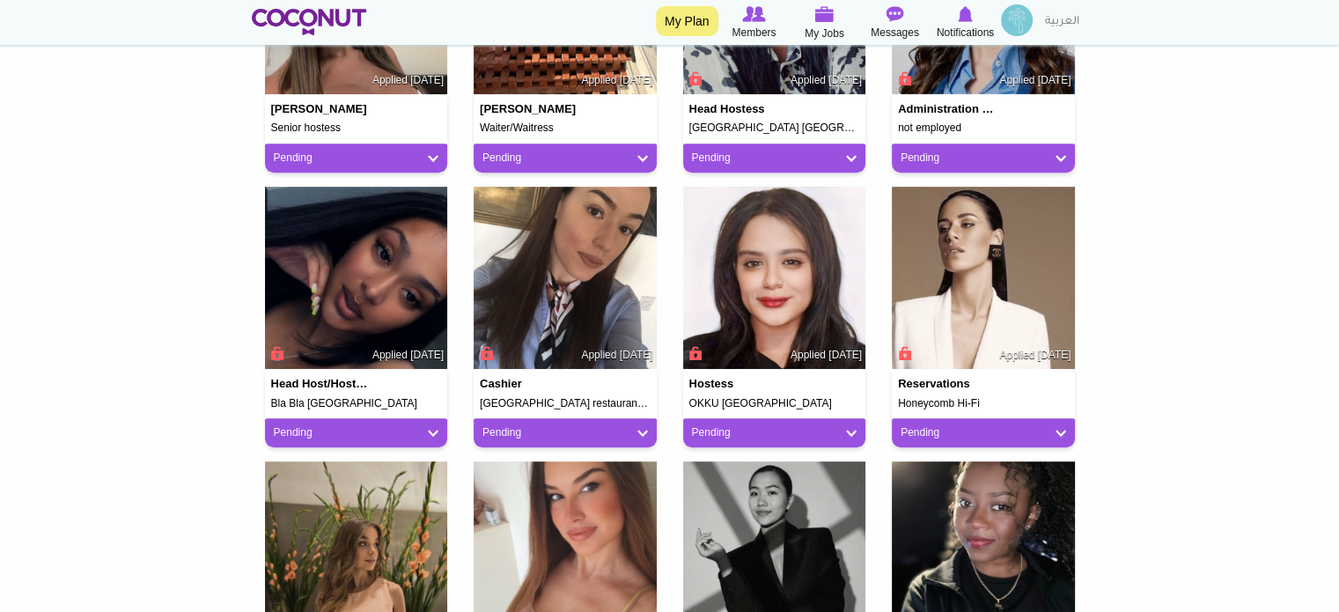
scroll to position [881, 0]
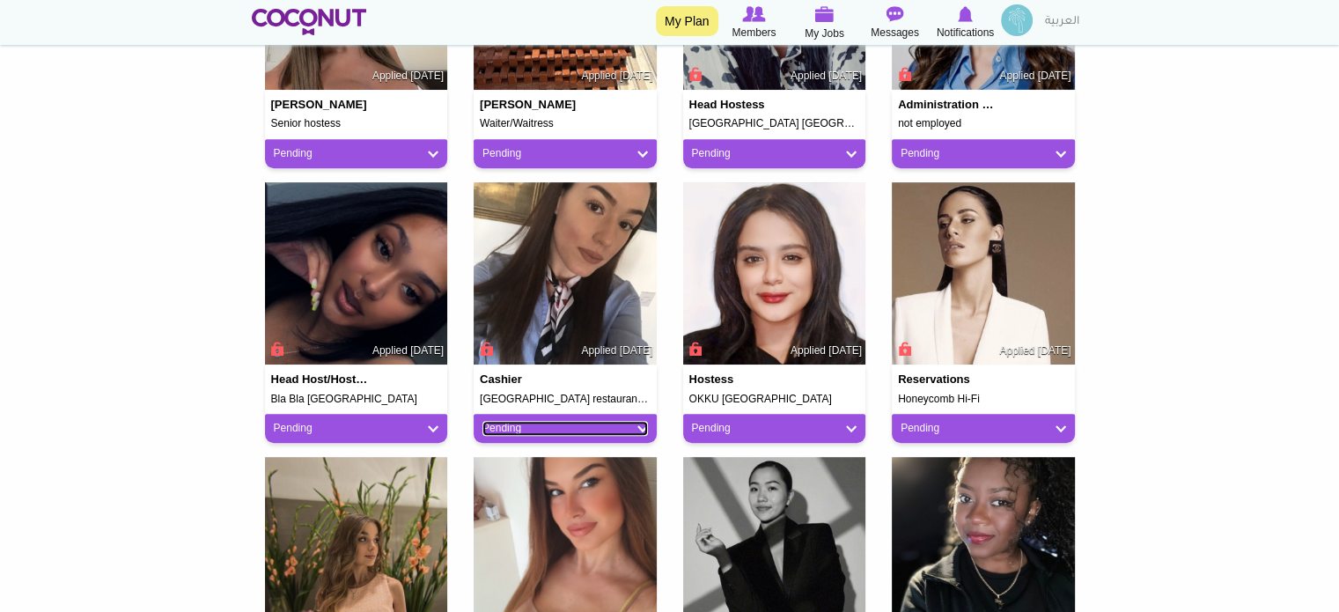
click at [640, 425] on link "Pending" at bounding box center [566, 428] width 166 height 15
click at [667, 387] on div "Cashier [GEOGRAPHIC_DATA] restaurant [GEOGRAPHIC_DATA] Applied [DATE] Pending P…" at bounding box center [566, 319] width 210 height 275
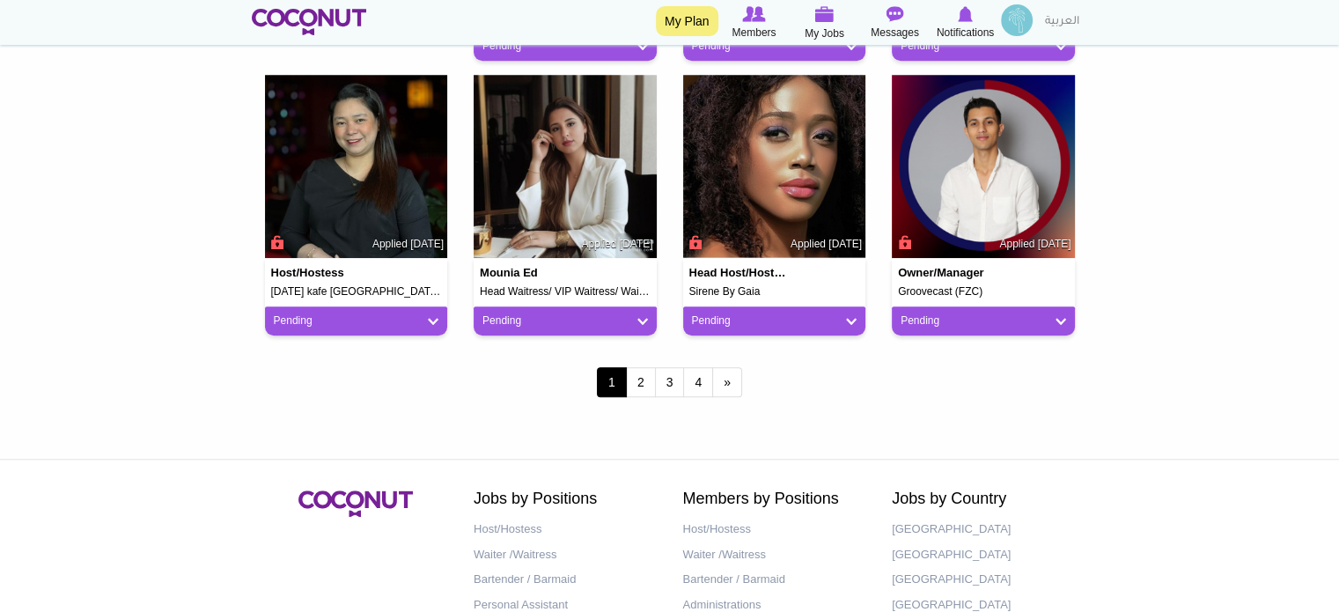
scroll to position [1497, 0]
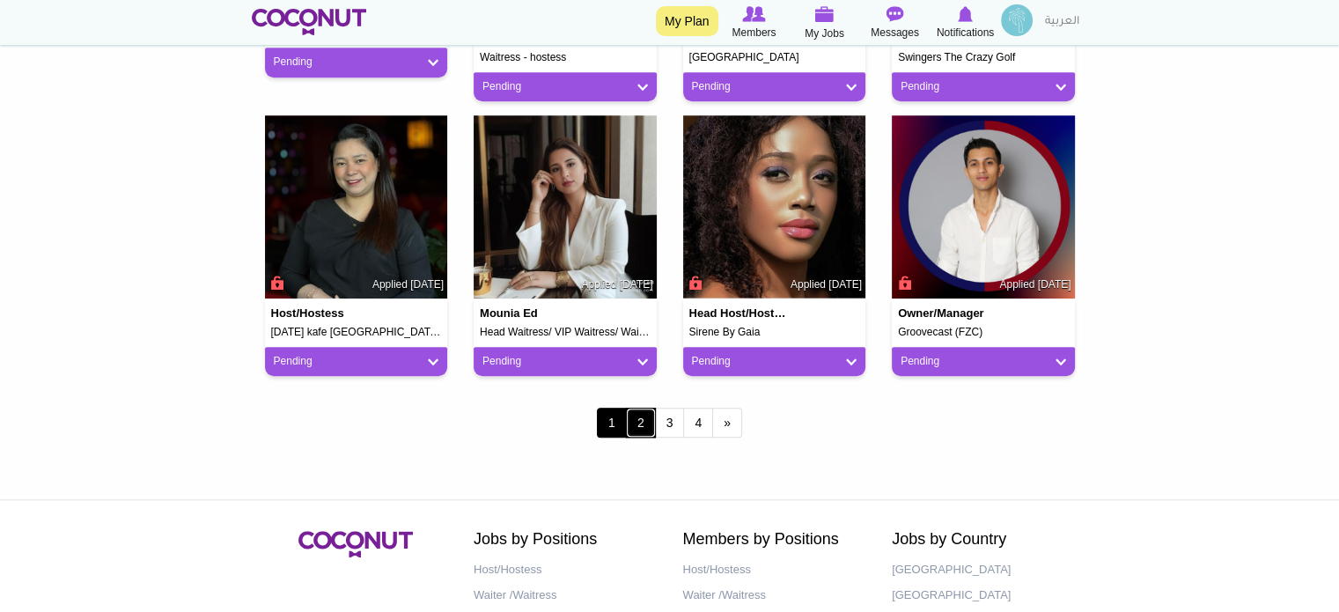
click at [646, 418] on link "2" at bounding box center [641, 423] width 30 height 30
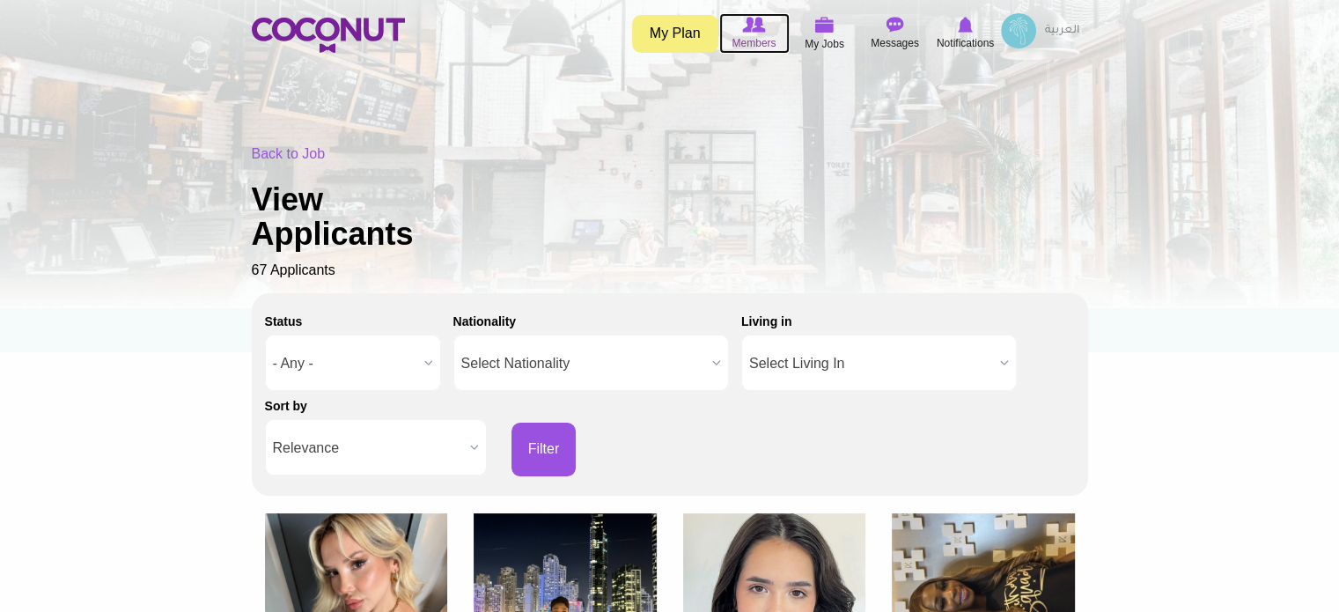
click at [761, 41] on span "Members" at bounding box center [754, 43] width 44 height 18
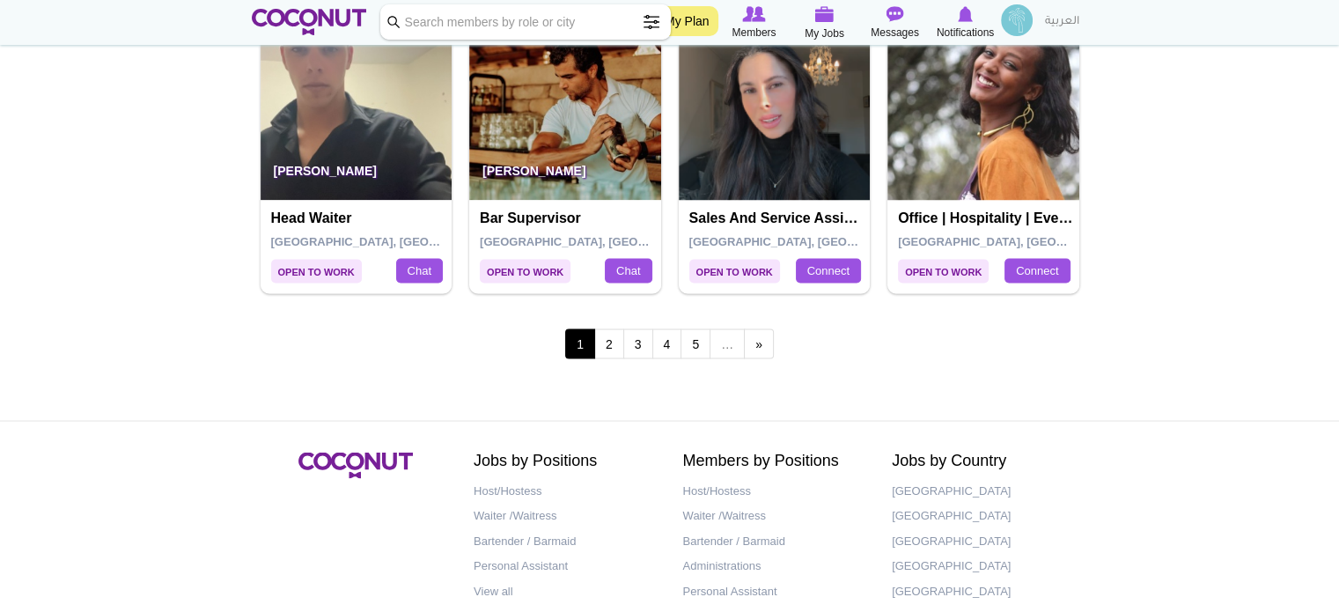
scroll to position [3170, 0]
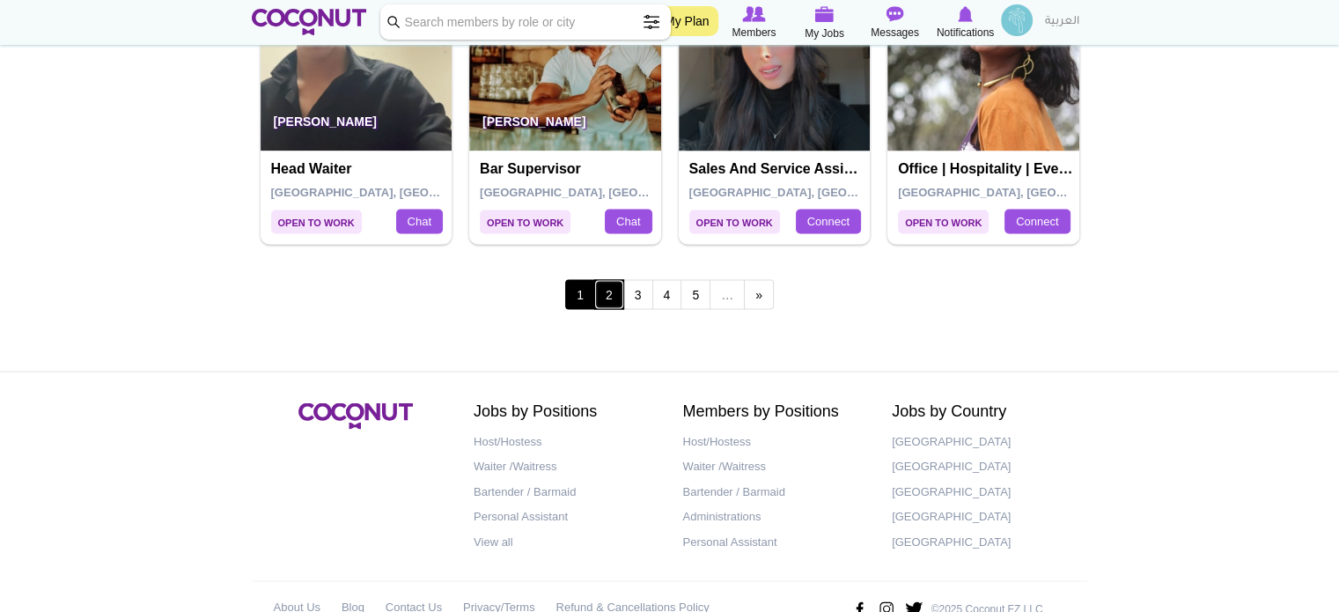
click at [610, 299] on link "2" at bounding box center [609, 294] width 30 height 30
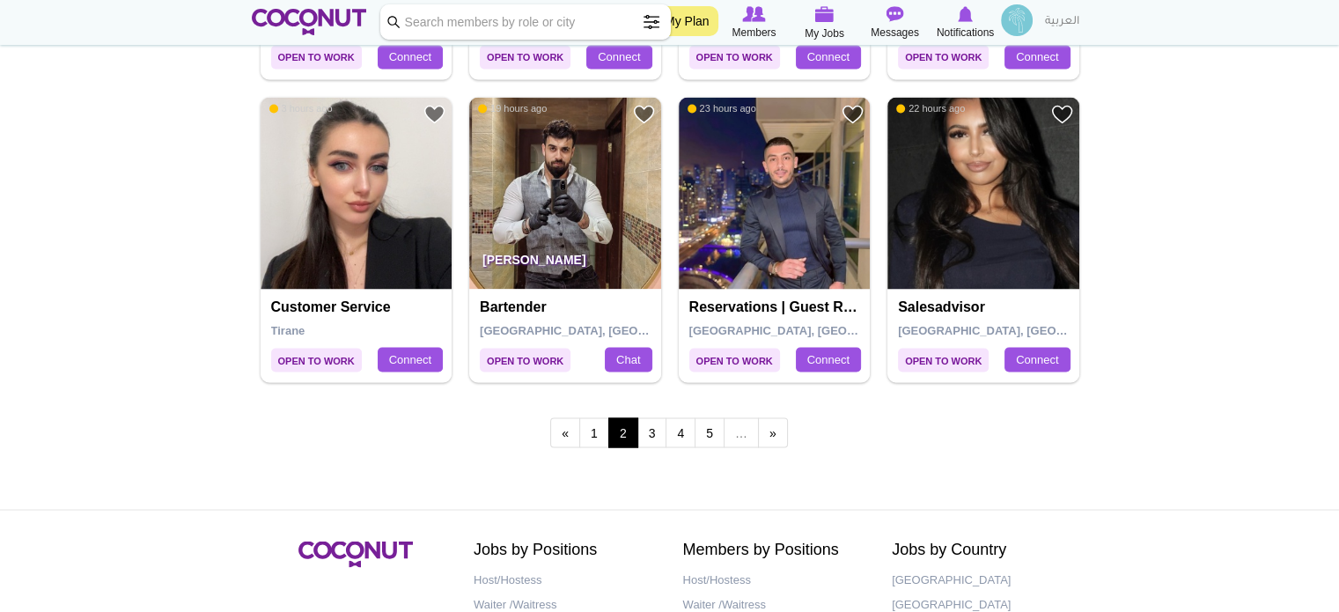
scroll to position [3082, 0]
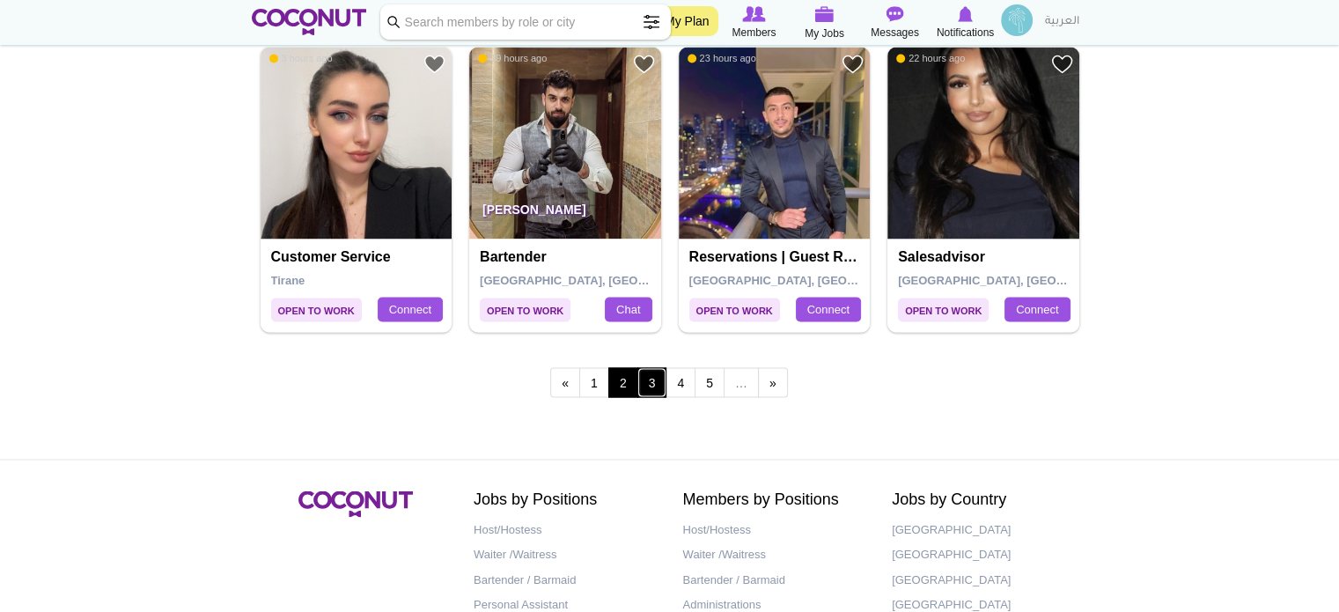
click at [648, 377] on link "3" at bounding box center [653, 382] width 30 height 30
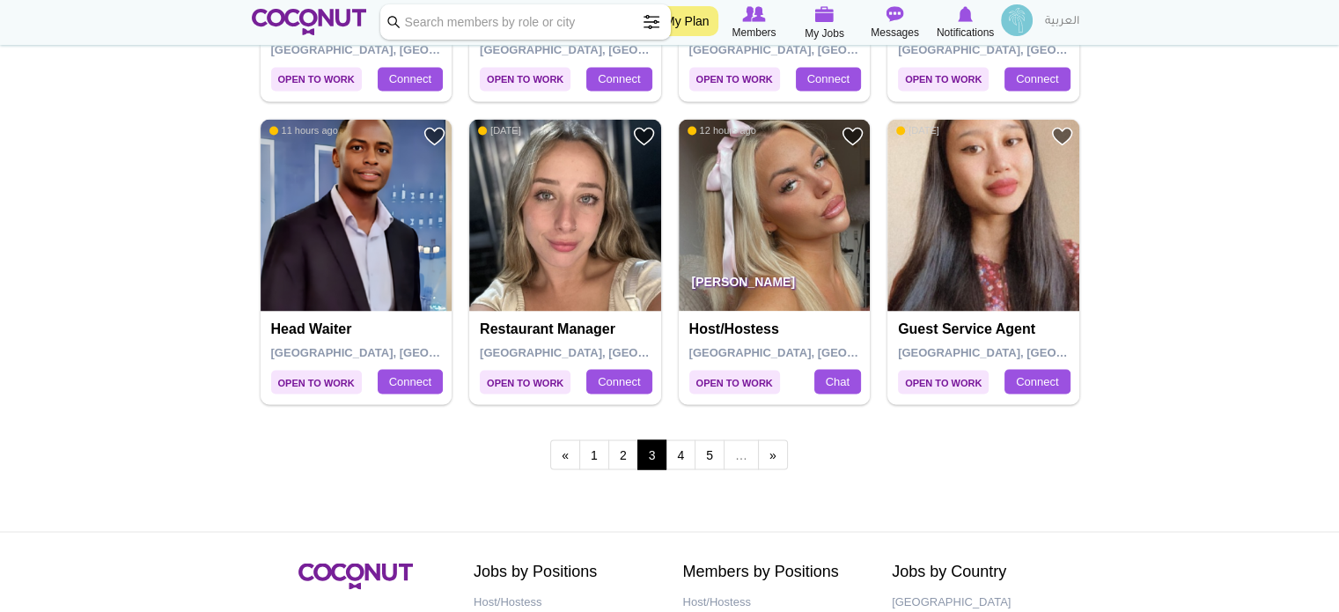
scroll to position [3170, 0]
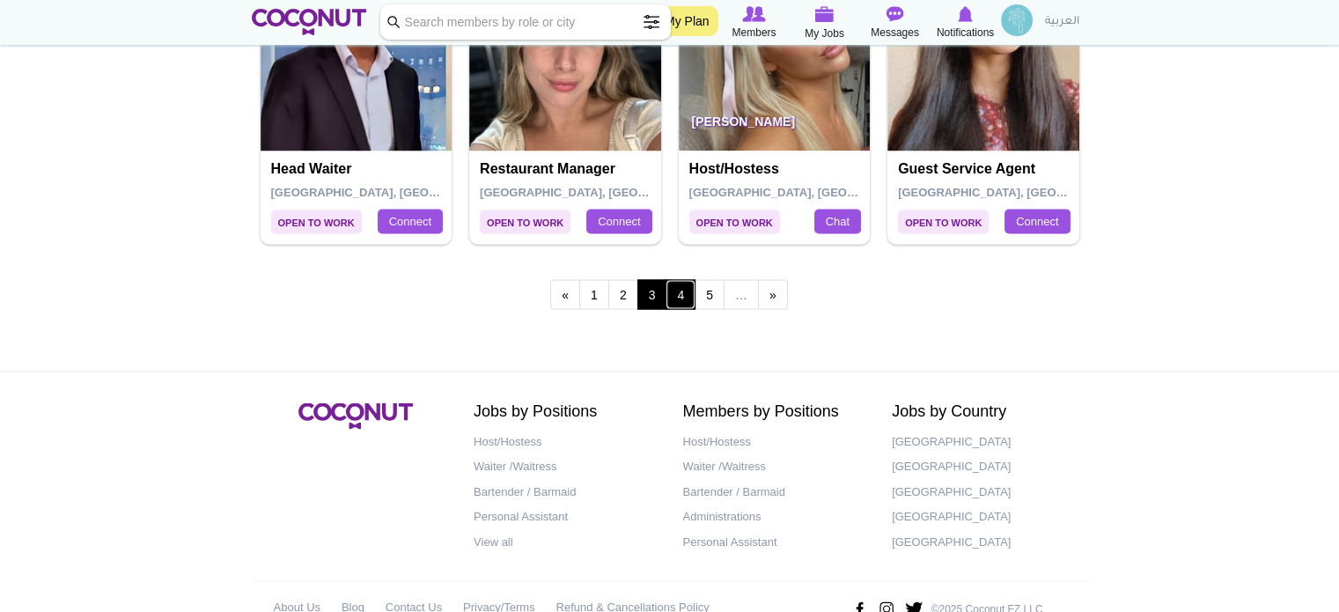
click at [677, 293] on link "4" at bounding box center [681, 294] width 30 height 30
